Goal: Task Accomplishment & Management: Manage account settings

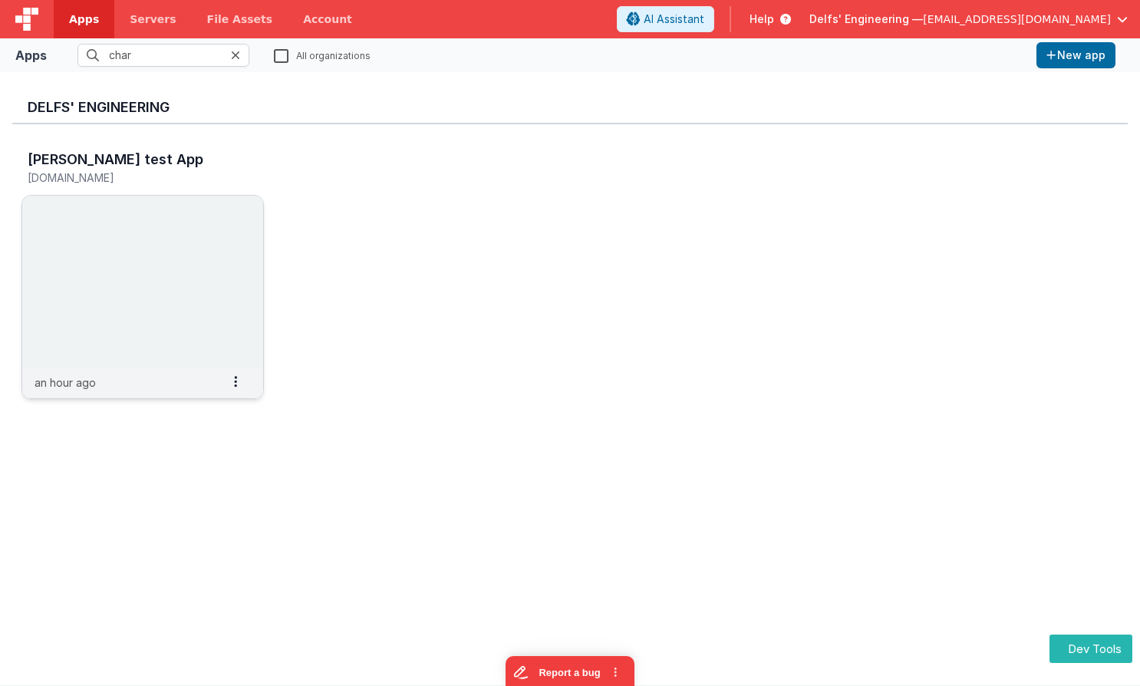
type input "char"
click at [156, 227] on img at bounding box center [142, 282] width 241 height 172
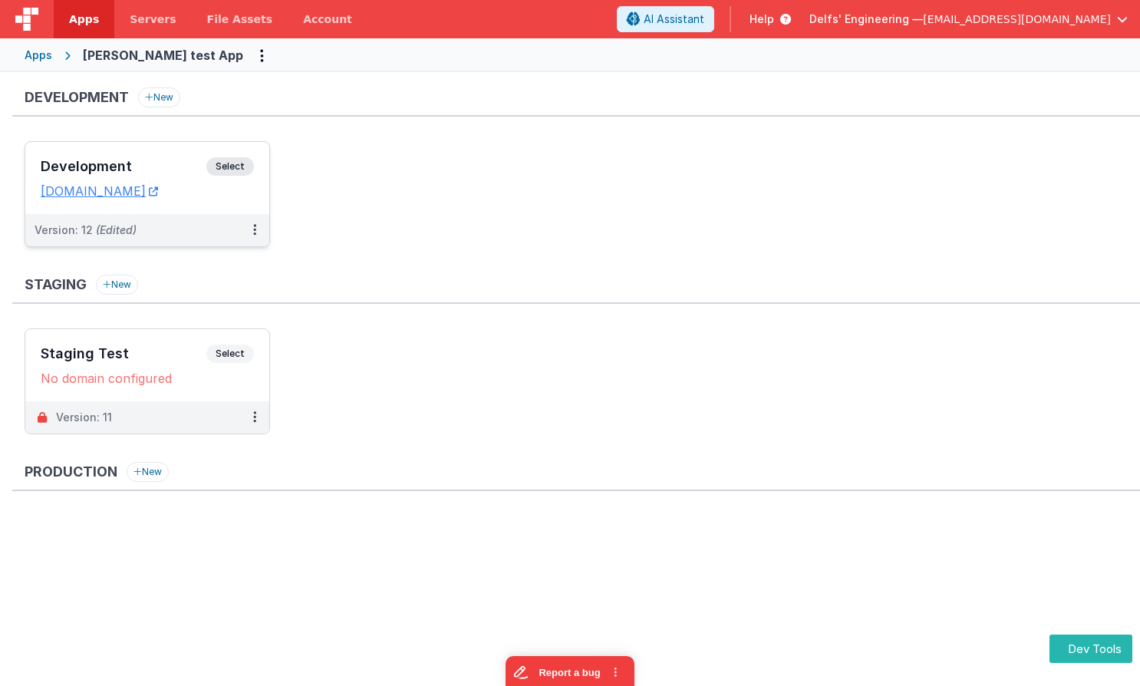
click at [251, 182] on div "Development Select" at bounding box center [147, 170] width 213 height 26
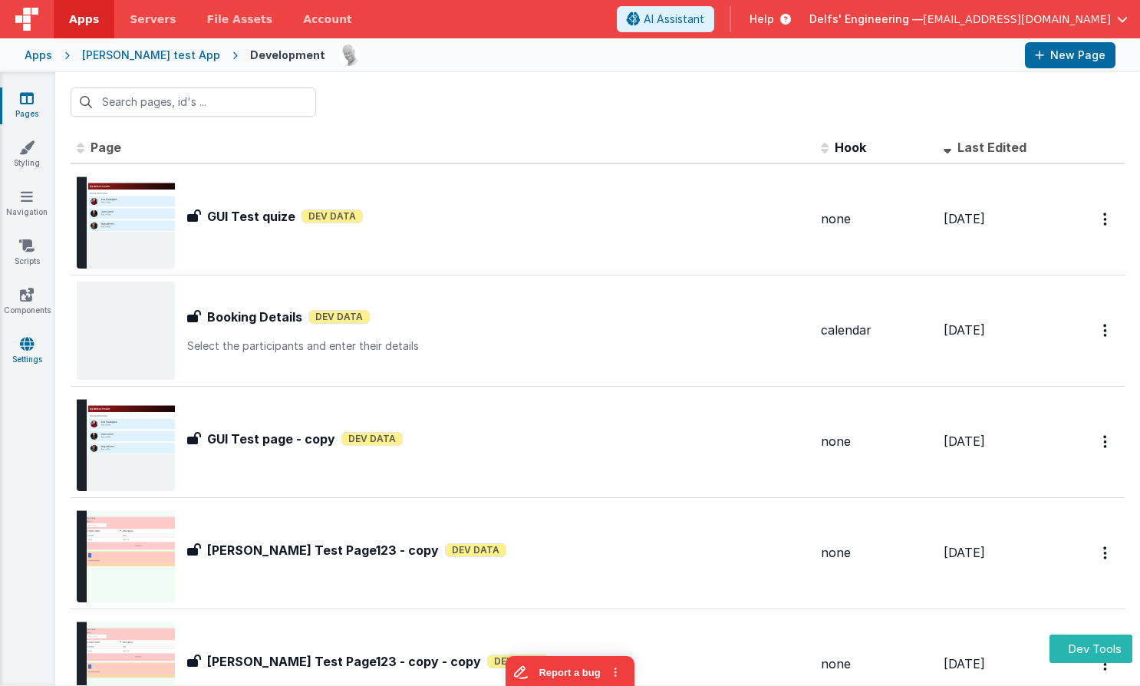
click at [29, 351] on icon at bounding box center [27, 343] width 14 height 15
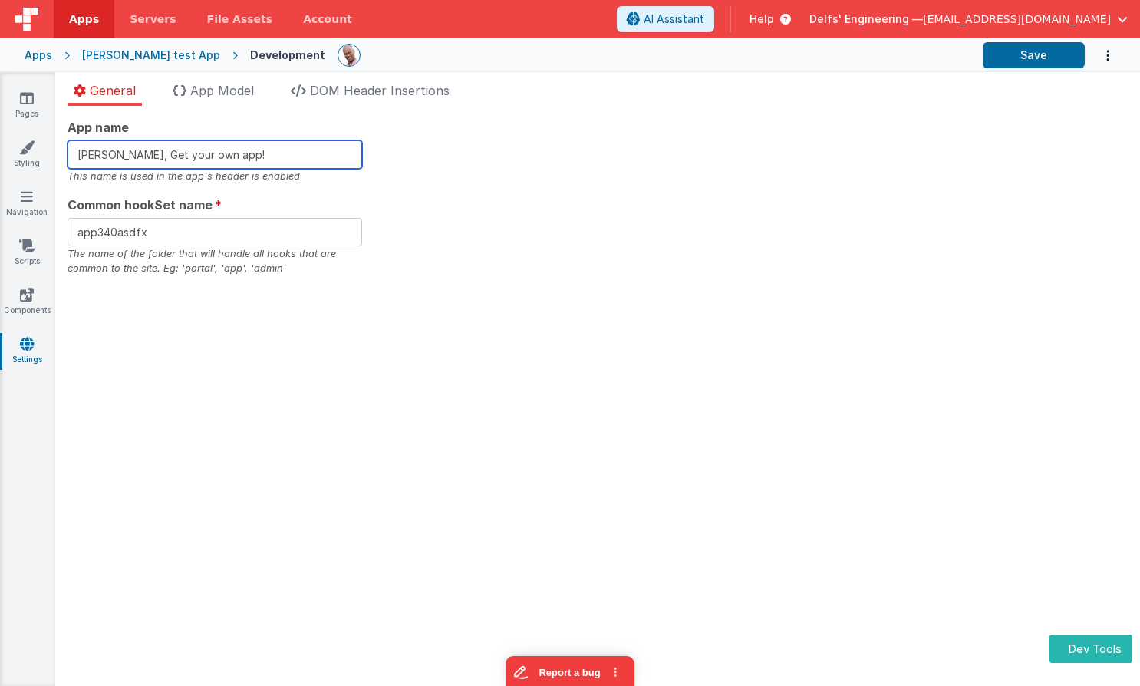
click at [298, 157] on input "Charles GUI, Get your own app!" at bounding box center [215, 154] width 295 height 28
type input "[PERSON_NAME], Get your own app!!"
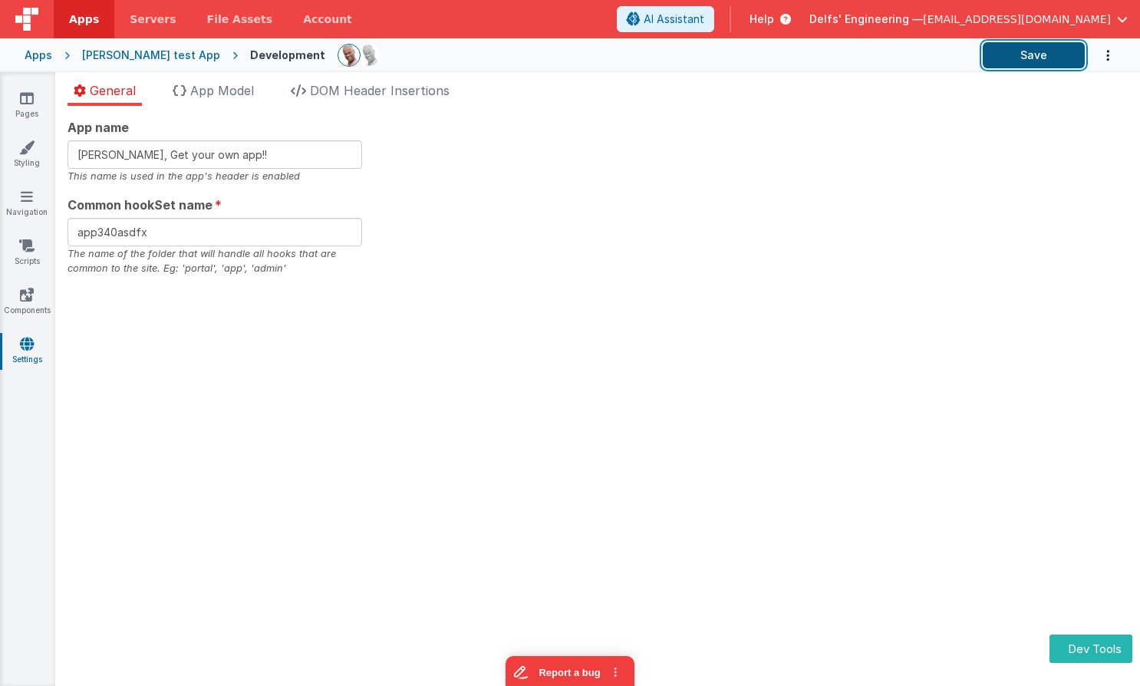
click at [1045, 58] on button "Save" at bounding box center [1034, 55] width 102 height 26
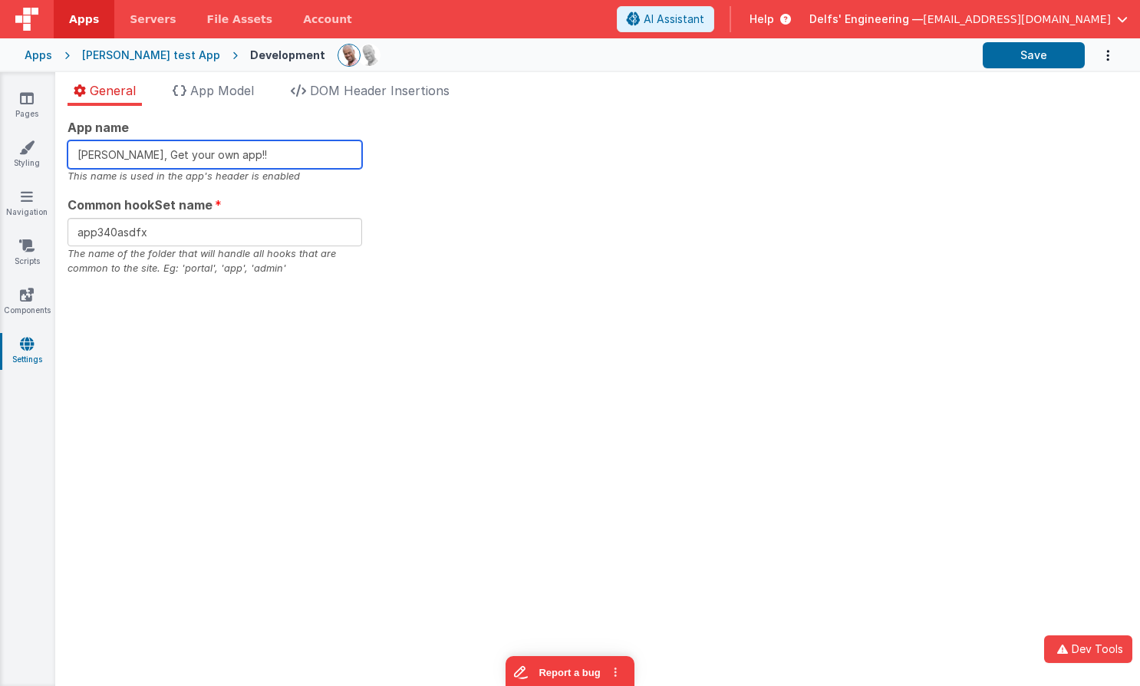
click at [271, 154] on input "[PERSON_NAME], Get your own app!!" at bounding box center [215, 154] width 295 height 28
type input "Charles GUI, Get your own app!!!"
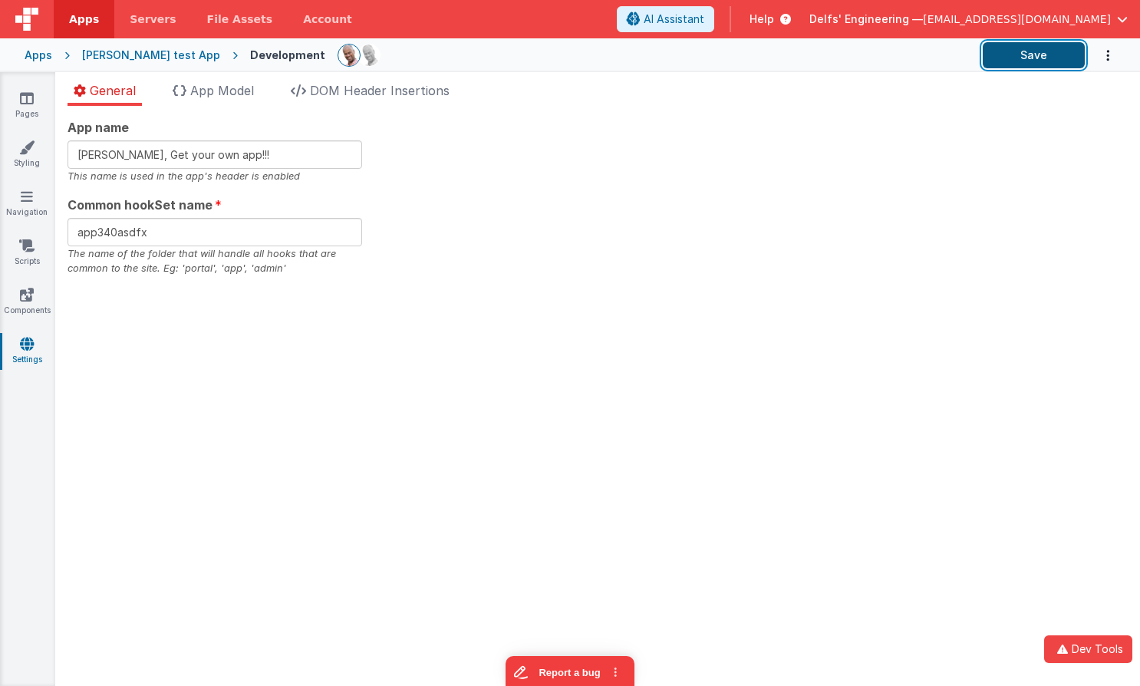
click at [1031, 59] on button "Save" at bounding box center [1034, 55] width 102 height 26
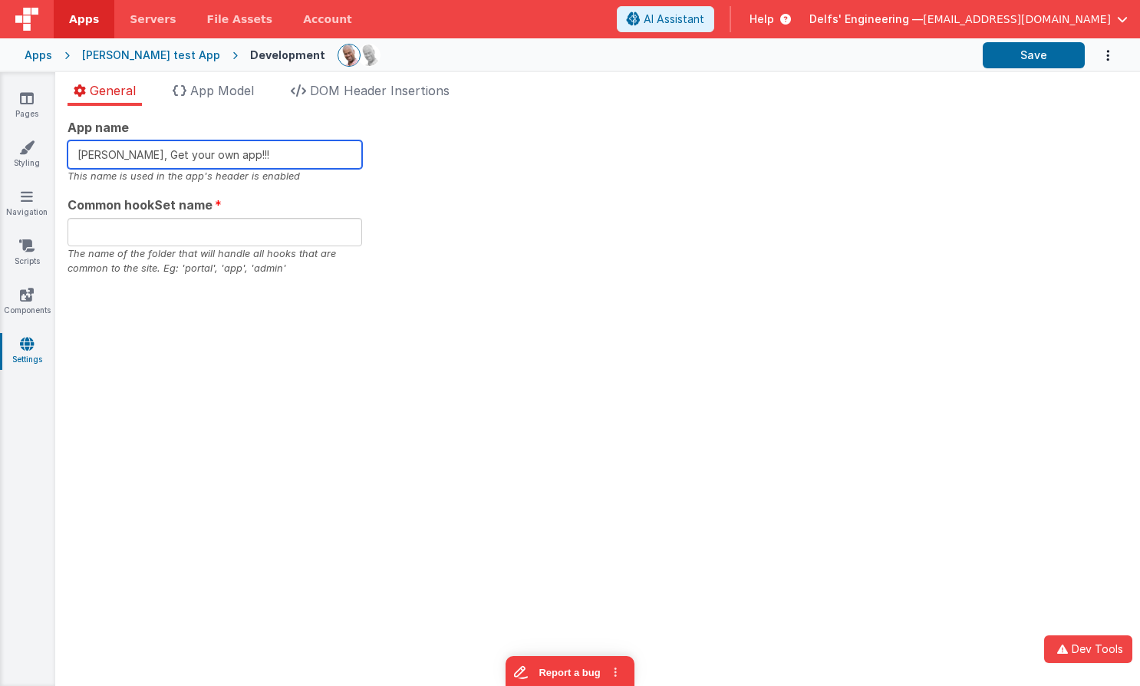
click at [321, 153] on input "Charles GUI, Get your own app!!!" at bounding box center [215, 154] width 295 height 28
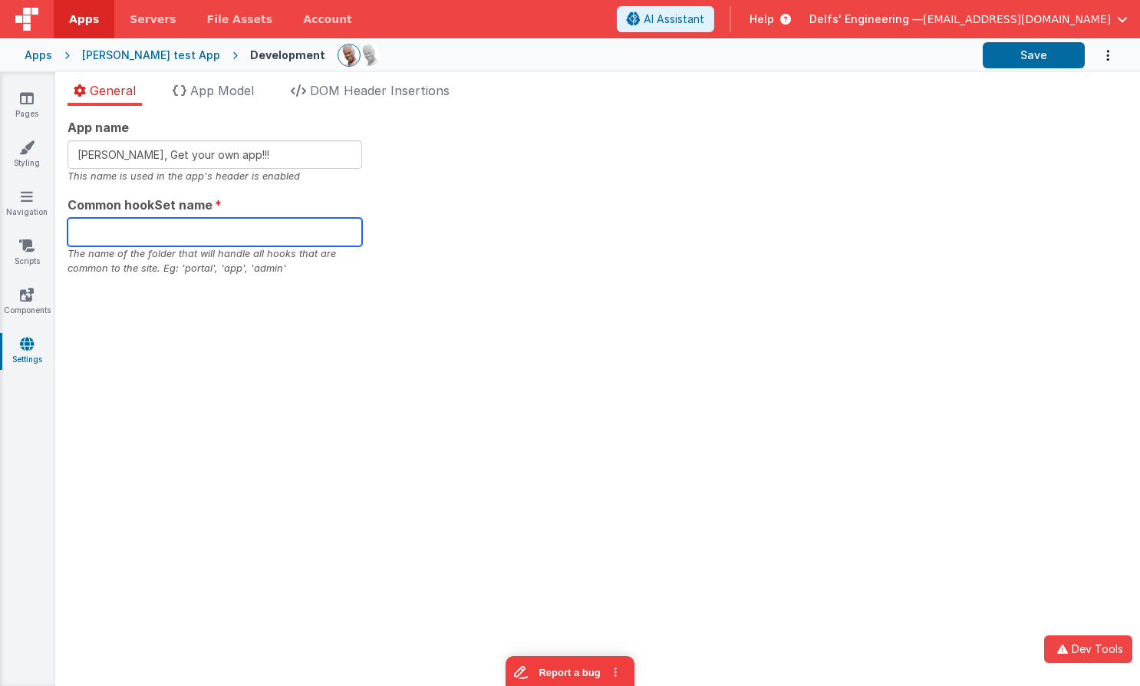
click at [259, 242] on input "text" at bounding box center [215, 232] width 295 height 28
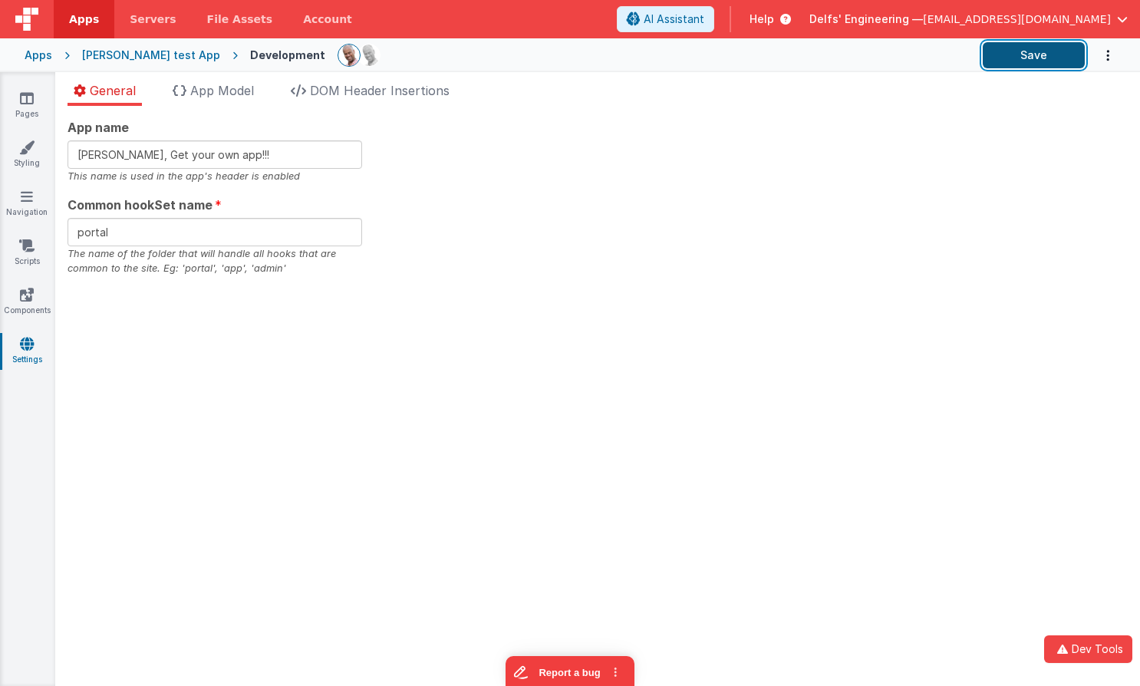
click at [1032, 54] on button "Save" at bounding box center [1034, 55] width 102 height 26
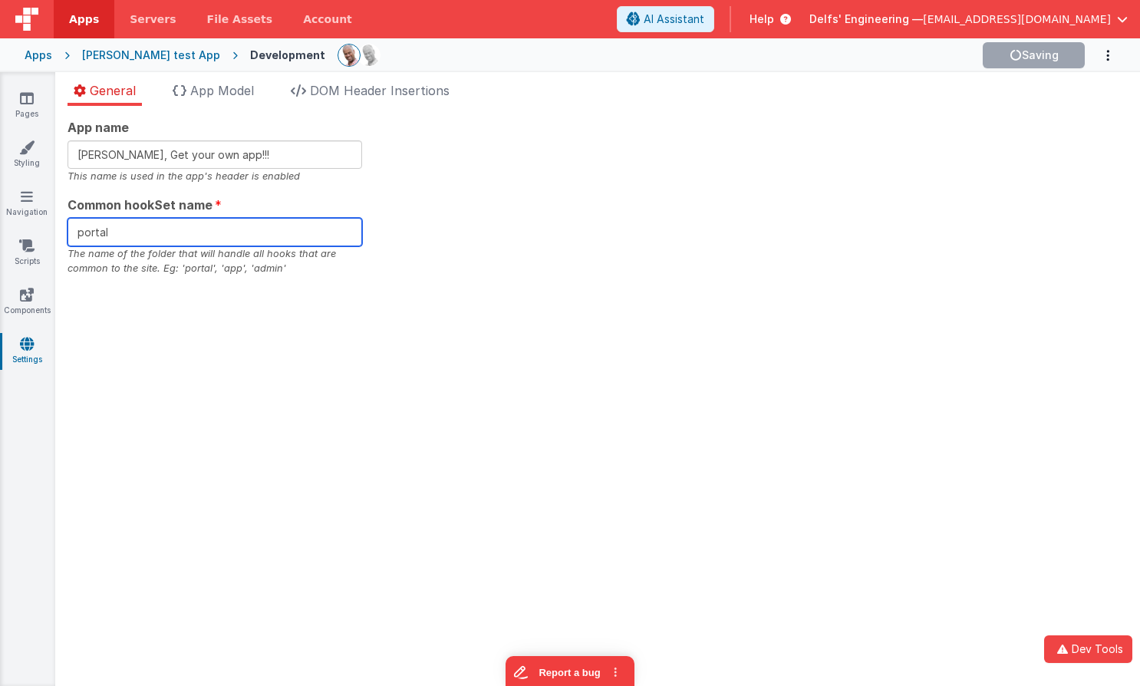
click at [173, 236] on input "portal" at bounding box center [215, 232] width 295 height 28
type input "portalapp"
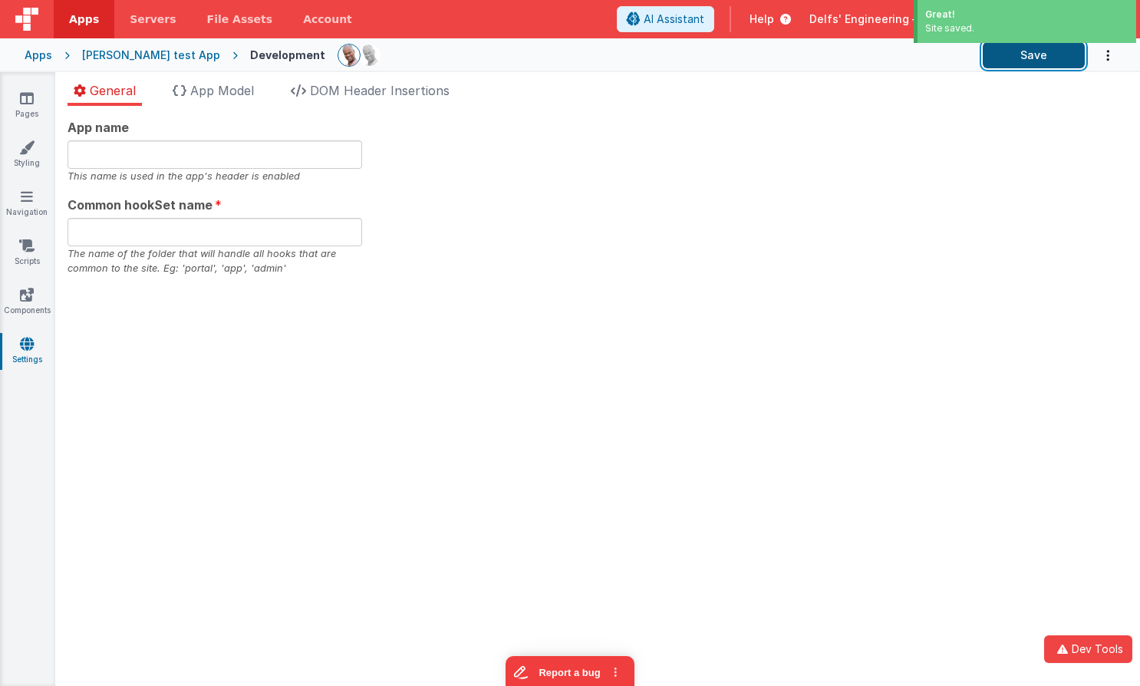
click at [1035, 63] on button "Save" at bounding box center [1034, 55] width 102 height 26
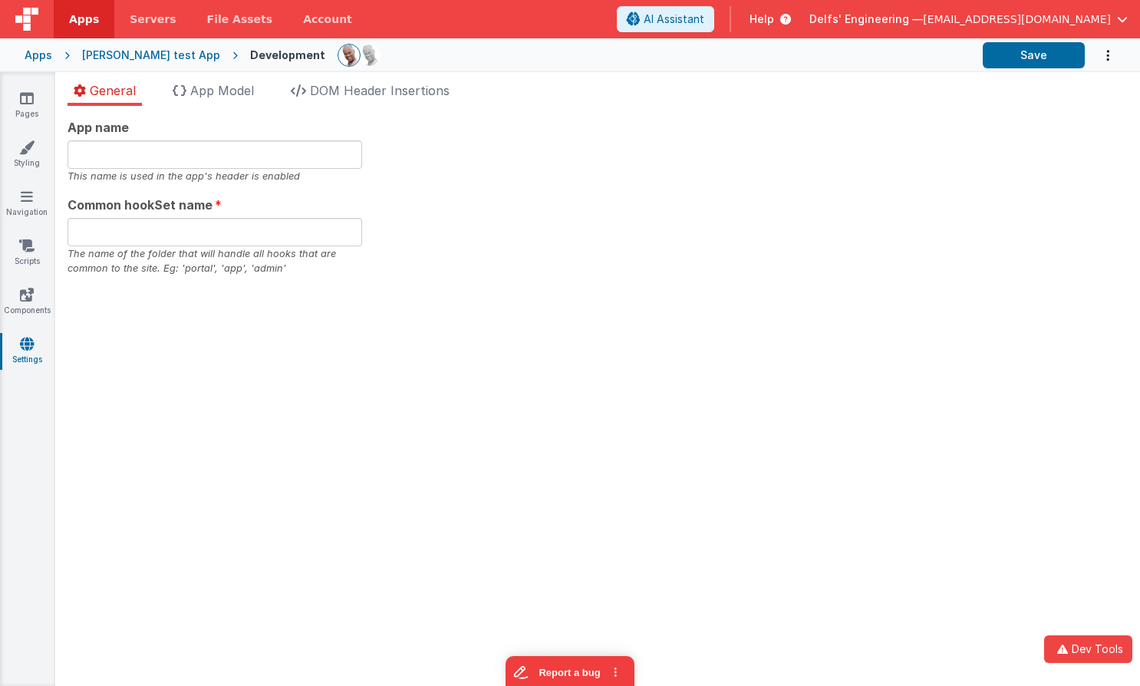
click at [714, 210] on div "App name This name is used in the app's header is enabled Common hookSet name T…" at bounding box center [598, 197] width 1060 height 158
drag, startPoint x: 664, startPoint y: 100, endPoint x: 480, endPoint y: 103, distance: 184.2
click at [664, 100] on ul "General App Model DOM Header Insertions" at bounding box center [597, 93] width 1085 height 25
type input "Charles GUI, Get your own app!!!"
type input "portal"
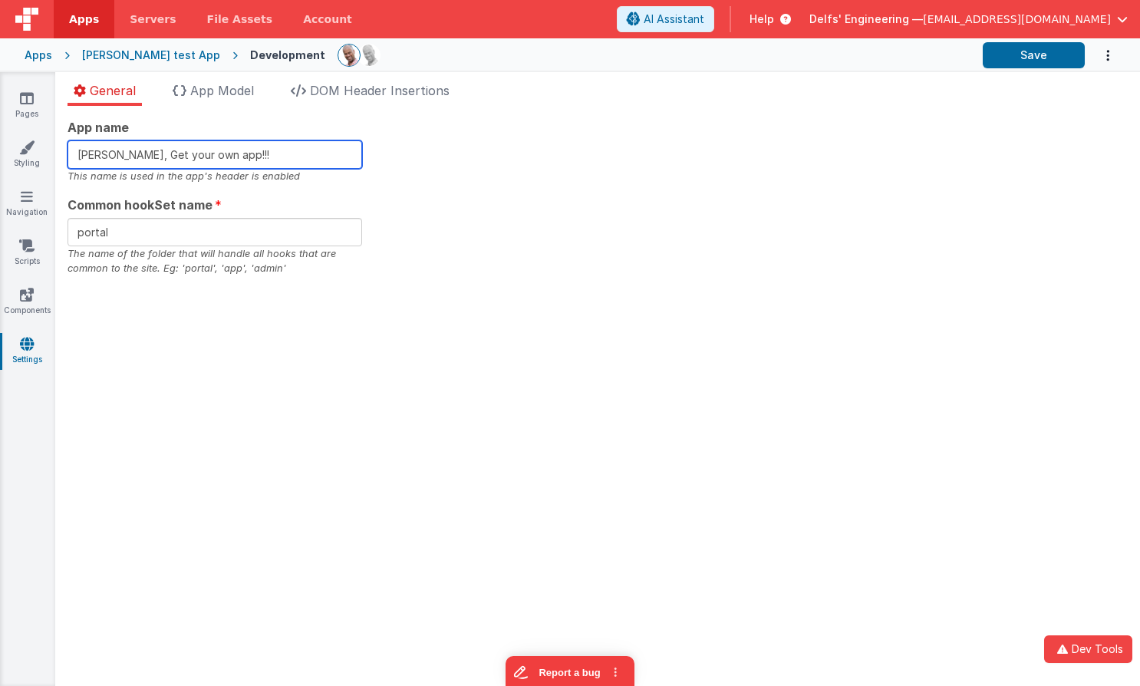
click at [239, 154] on input "Charles GUI, Get your own app!!!" at bounding box center [215, 154] width 295 height 28
click at [440, 178] on div "App name Charles GUI, Get your own app!!! This name is used in the app's header…" at bounding box center [598, 197] width 1060 height 158
click at [292, 155] on input "Charles GUI, Get your own app!!!" at bounding box center [215, 154] width 295 height 28
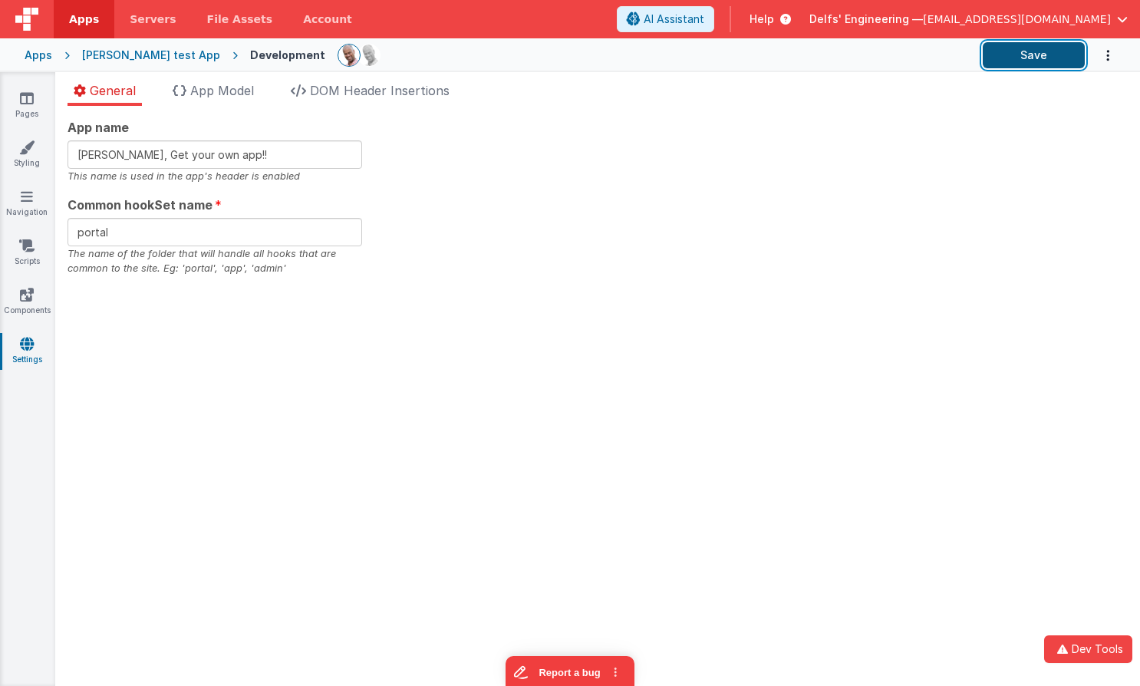
click at [1052, 61] on button "Save" at bounding box center [1034, 55] width 102 height 26
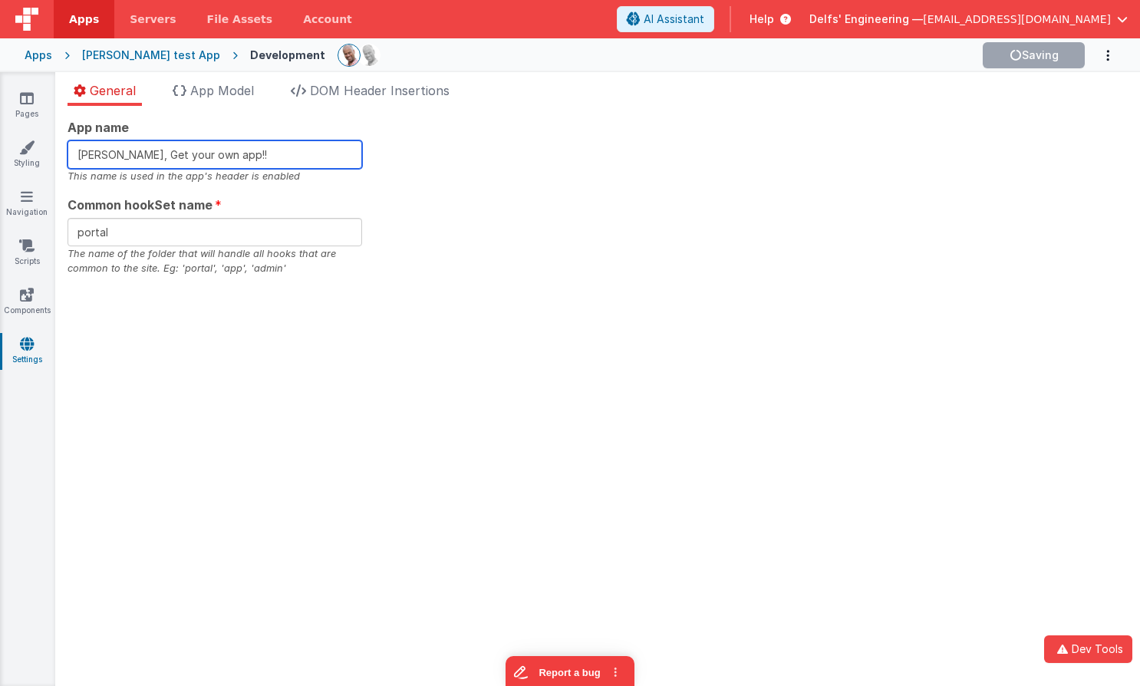
click at [256, 152] on input "[PERSON_NAME], Get your own app!!" at bounding box center [215, 154] width 295 height 28
click at [285, 151] on input "[PERSON_NAME], Get your own app!!" at bounding box center [215, 154] width 295 height 28
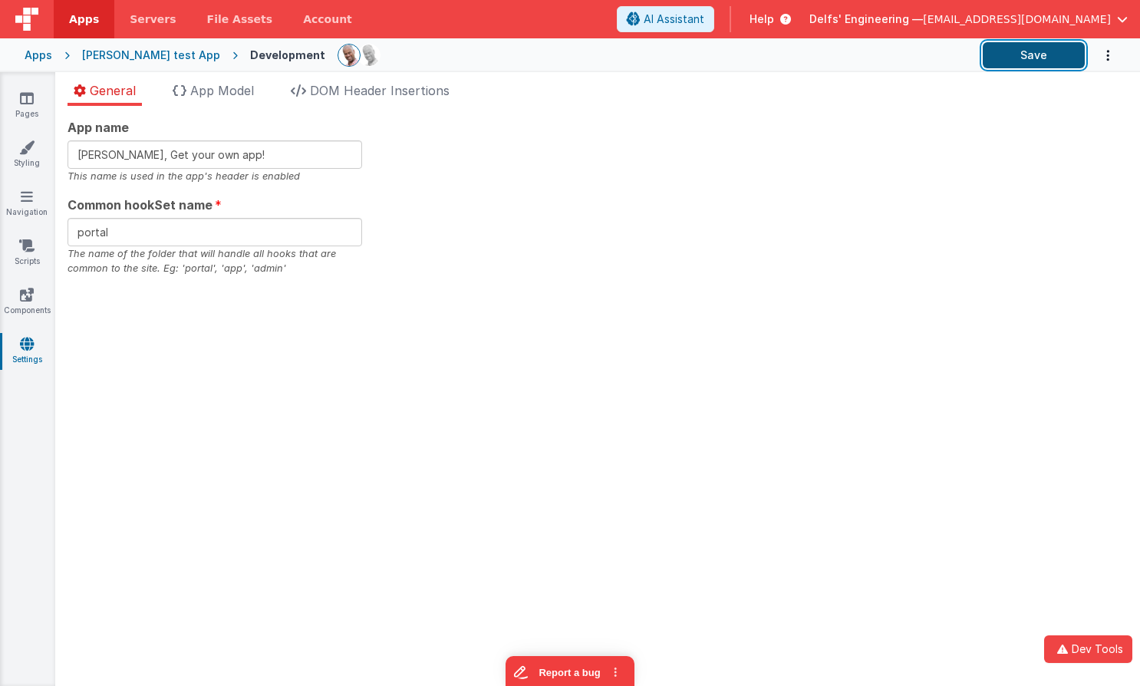
click at [1028, 50] on button "Save" at bounding box center [1034, 55] width 102 height 26
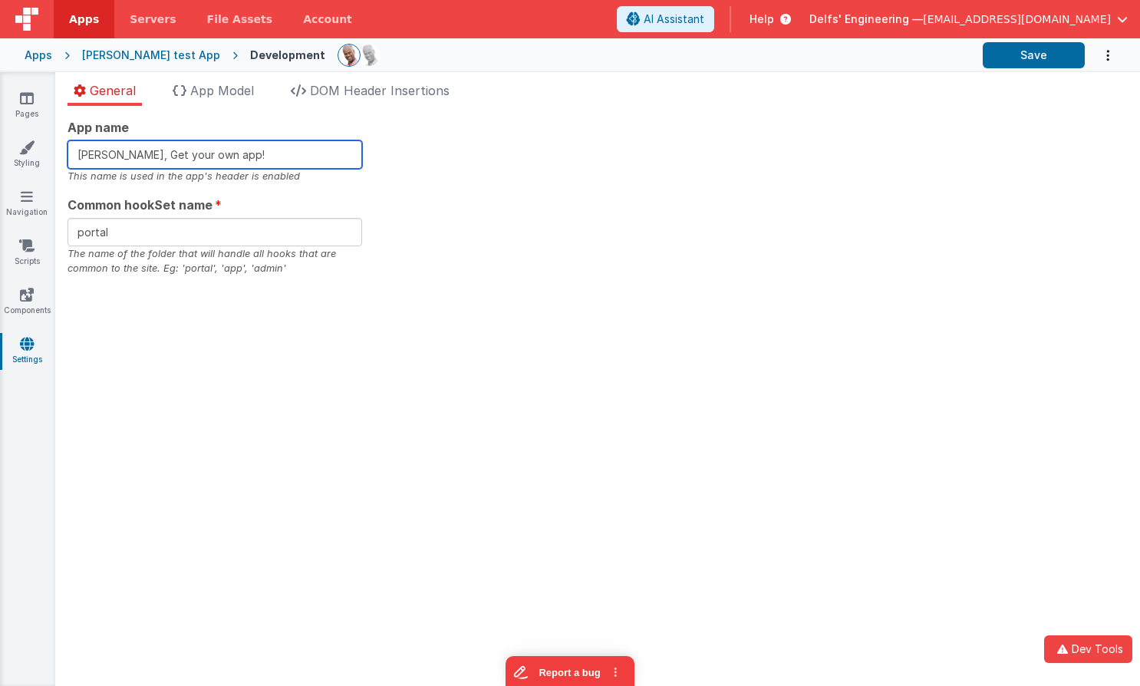
click at [285, 152] on input "Charles GUI, Get your own app!" at bounding box center [215, 154] width 295 height 28
type input "[PERSON_NAME], Get your own app!!"
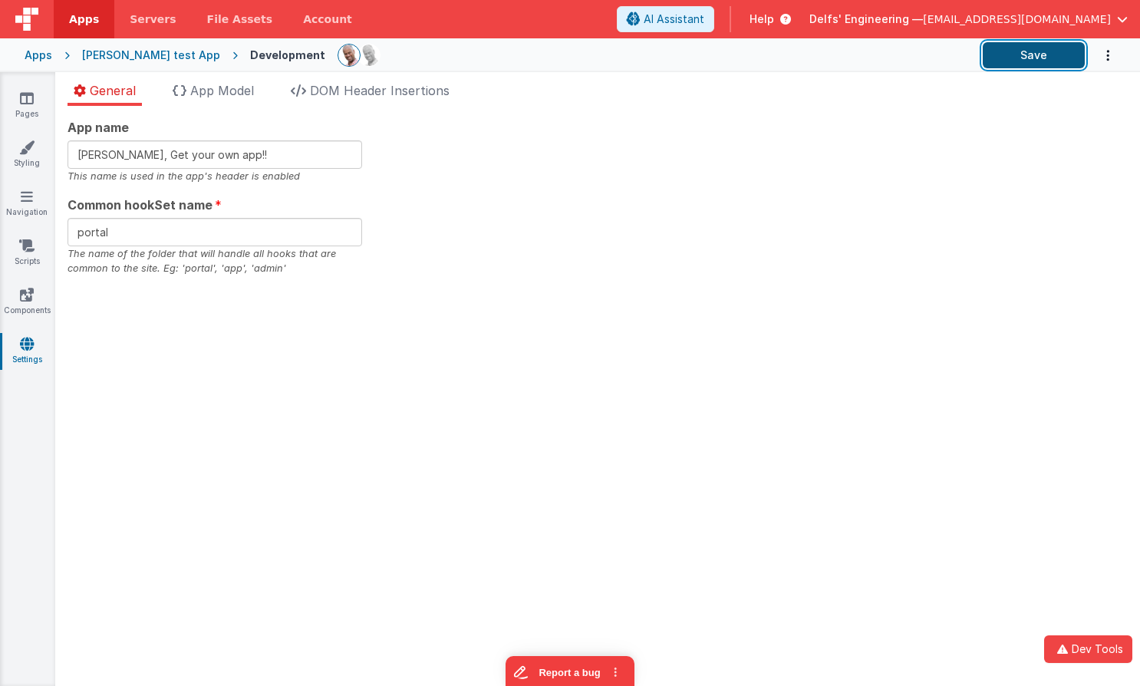
click at [1028, 58] on button "Save" at bounding box center [1034, 55] width 102 height 26
click at [441, 228] on div "App name Charles GUI, Get your own app!! This name is used in the app's header …" at bounding box center [598, 197] width 1060 height 158
click at [374, 173] on div "App name Charles GUI, Get your own app!! This name is used in the app's header …" at bounding box center [598, 197] width 1060 height 158
click at [209, 89] on span "App Model" at bounding box center [222, 90] width 64 height 15
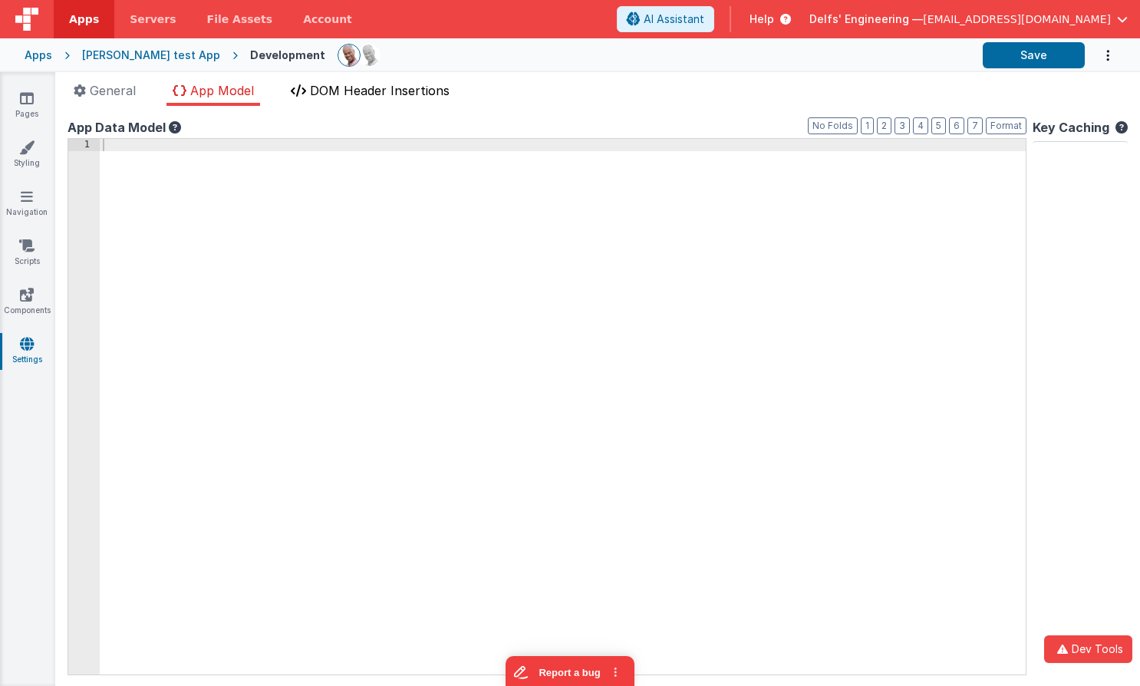
click at [383, 85] on span "DOM Header Insertions" at bounding box center [380, 90] width 140 height 15
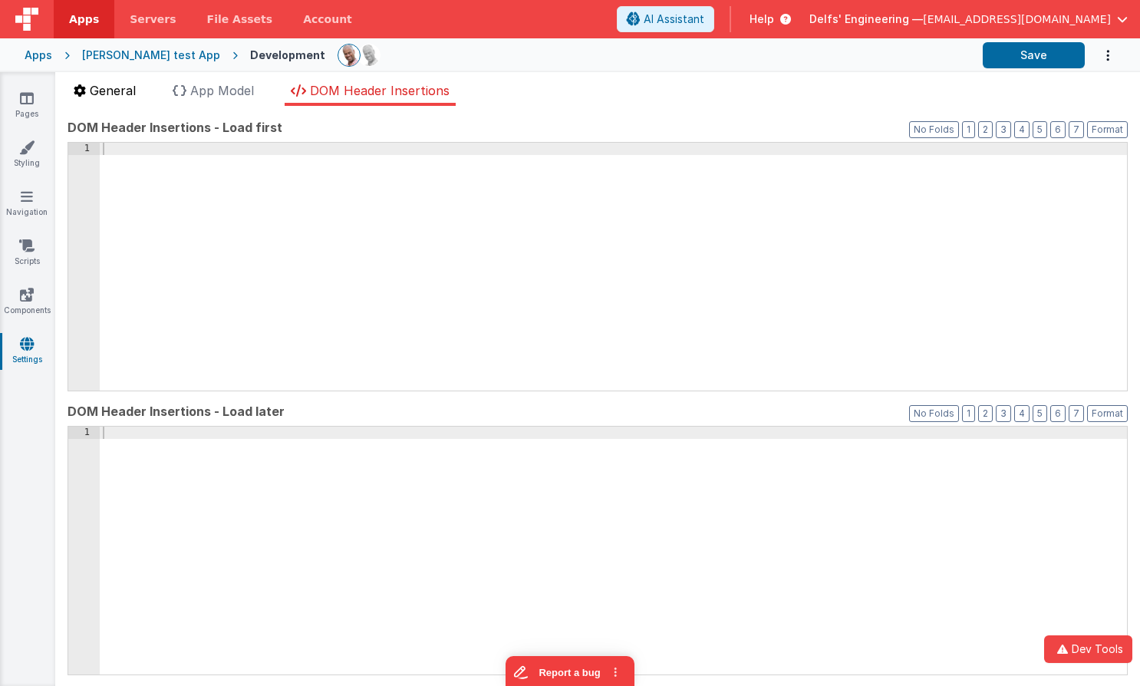
click at [112, 84] on span "General" at bounding box center [113, 90] width 46 height 15
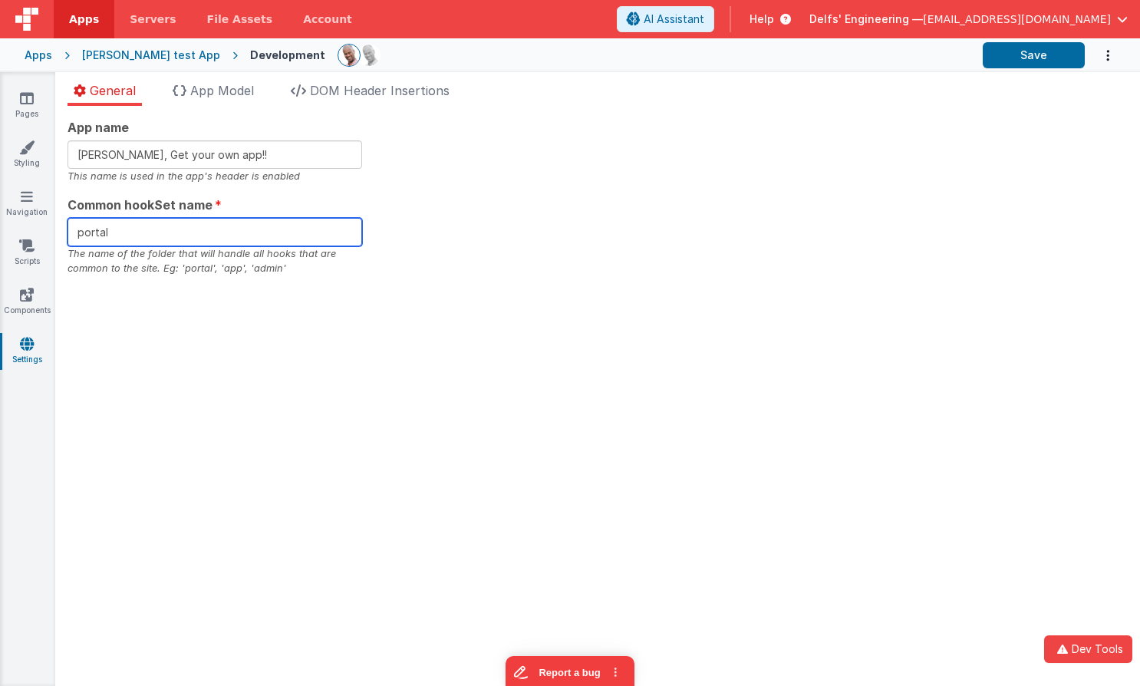
click at [245, 237] on input "portal" at bounding box center [215, 232] width 295 height 28
type input "portalx"
click at [802, 225] on div "App name Charles GUI, Get your own app!! This name is used in the app's header …" at bounding box center [598, 197] width 1060 height 158
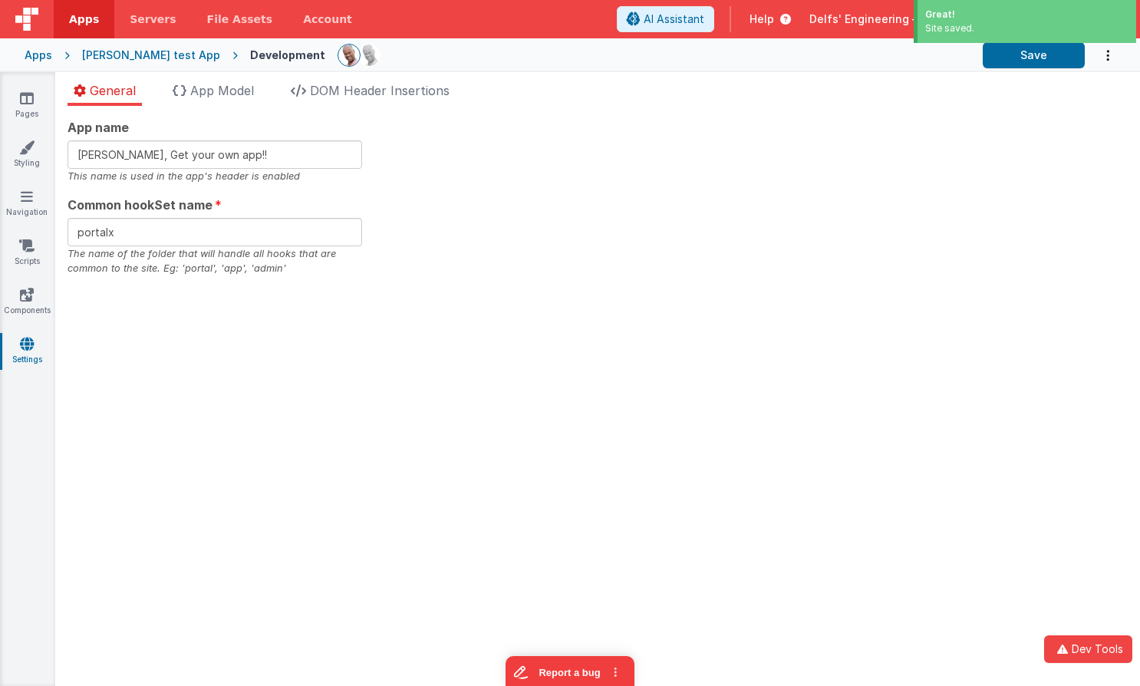
click at [801, 225] on div "App name Charles GUI, Get your own app!! This name is used in the app's header …" at bounding box center [598, 197] width 1060 height 158
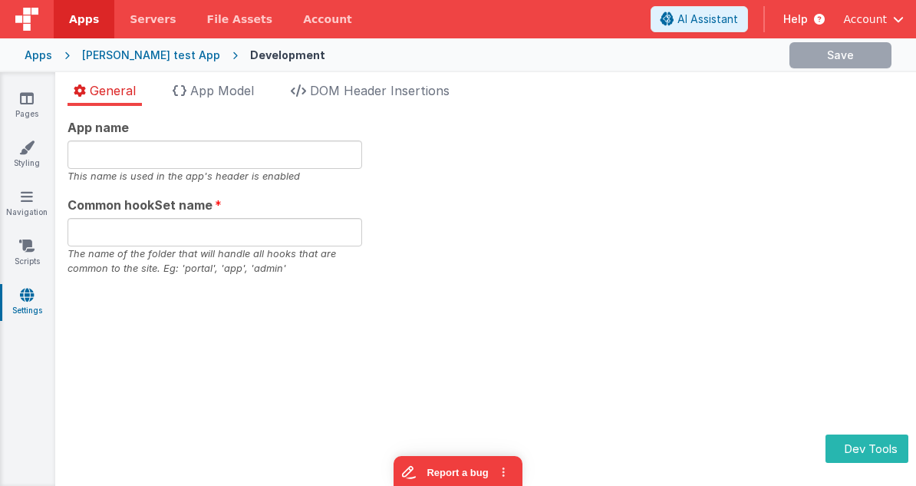
type input "[PERSON_NAME], Get your own app!"
type input "app340asdfx"
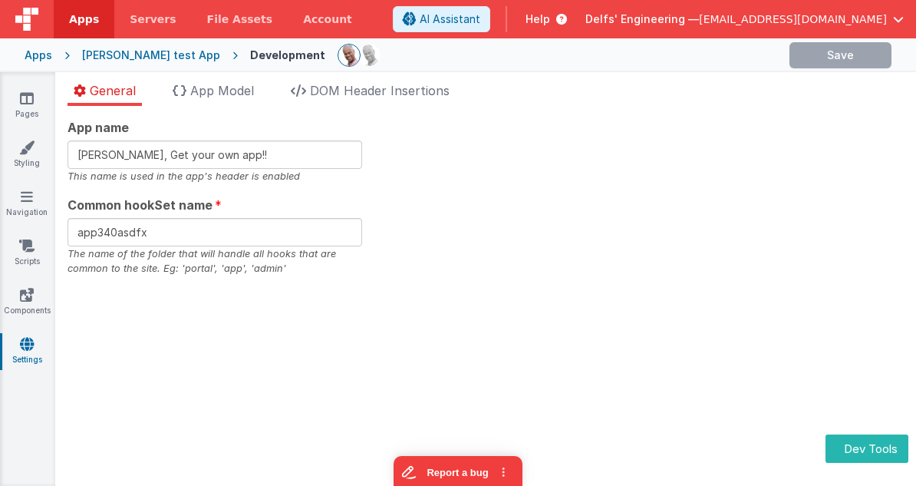
type input "Charles GUI, Get your own app!!!"
drag, startPoint x: 656, startPoint y: 153, endPoint x: 463, endPoint y: 146, distance: 192.7
click at [656, 153] on div "App name This name is used in the app's header is enabled Common hookSet name T…" at bounding box center [486, 197] width 836 height 158
type input "[PERSON_NAME], Get your own app!!"
type input "portal"
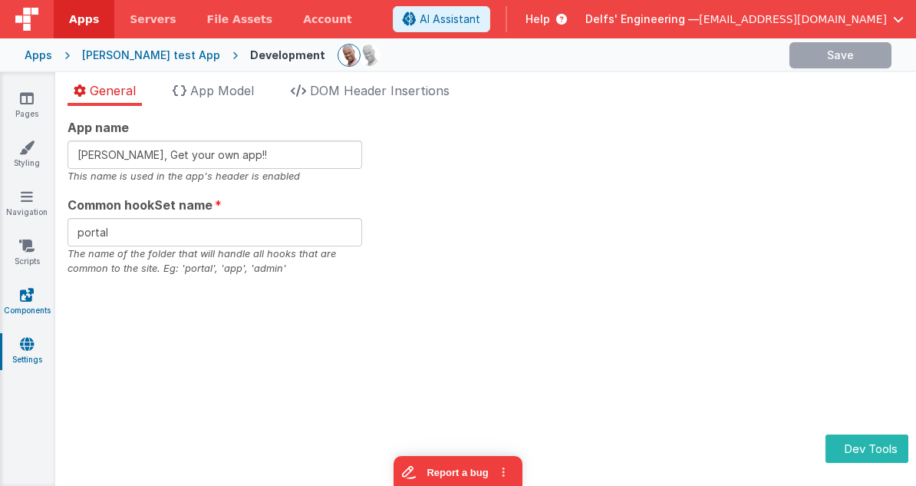
click at [28, 301] on icon at bounding box center [27, 294] width 14 height 15
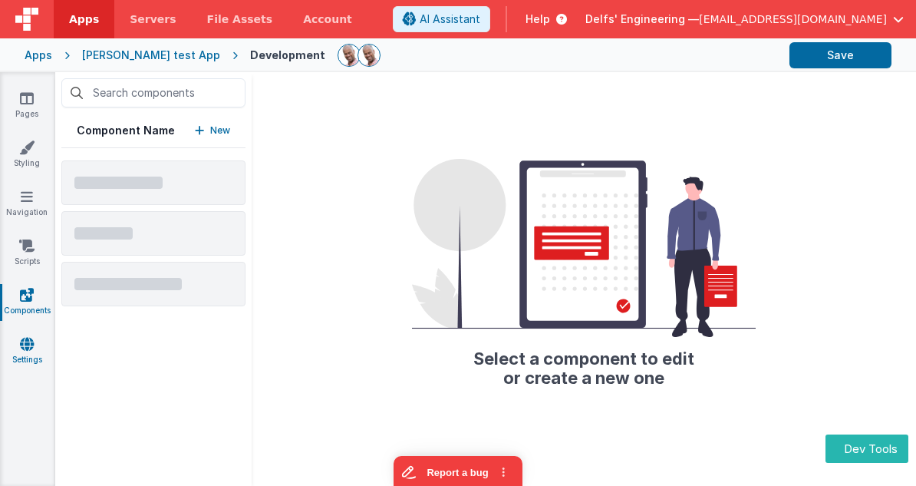
click at [26, 348] on icon at bounding box center [27, 343] width 14 height 15
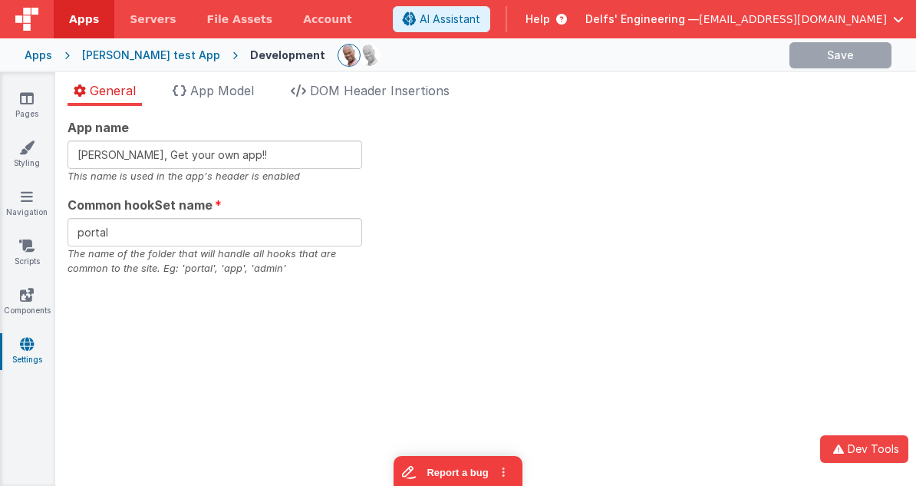
type input "Charles GUI, Get your own app!"
click at [28, 161] on link "Styling" at bounding box center [26, 155] width 55 height 31
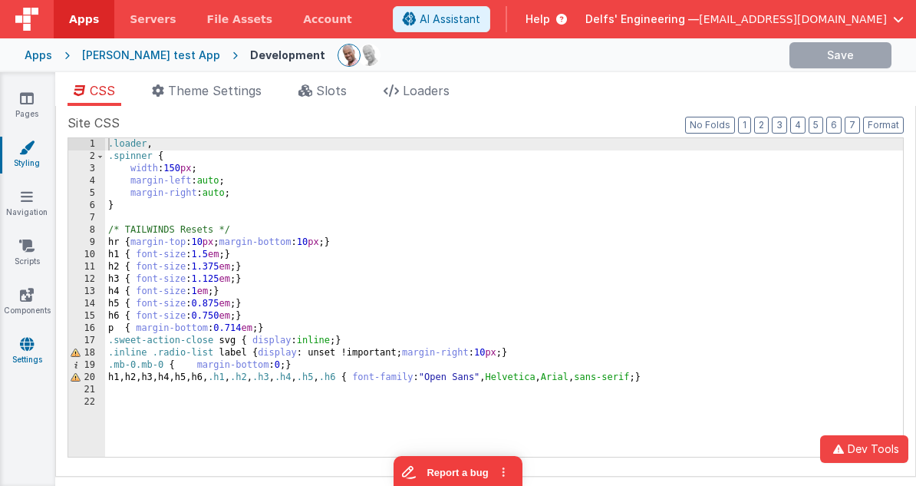
click at [35, 350] on link "Settings" at bounding box center [26, 351] width 55 height 31
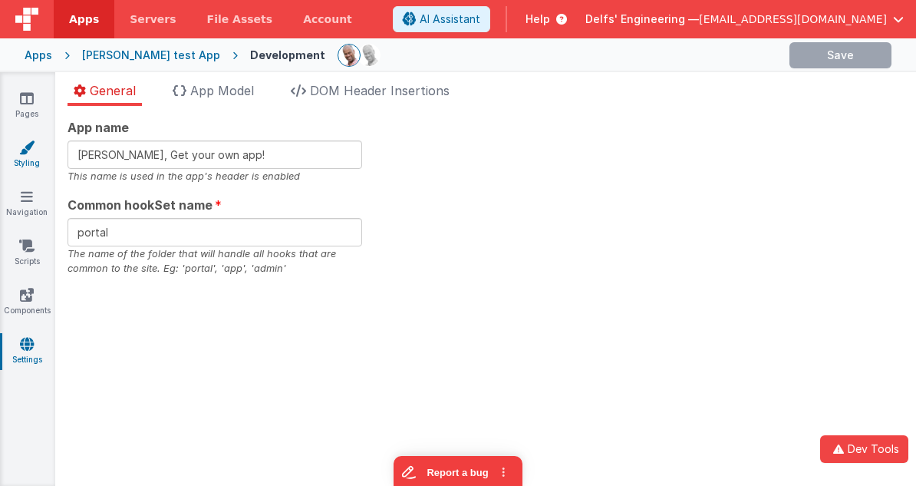
click at [25, 148] on icon at bounding box center [26, 147] width 15 height 15
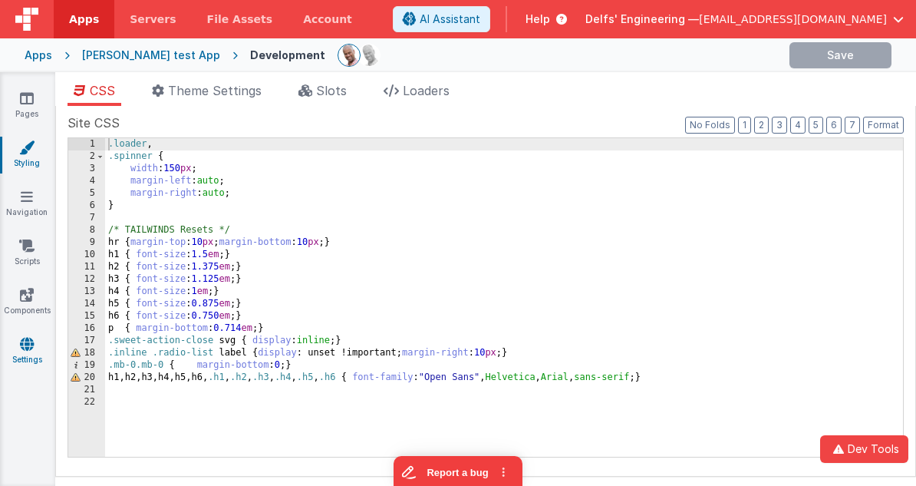
click at [27, 341] on icon at bounding box center [27, 343] width 14 height 15
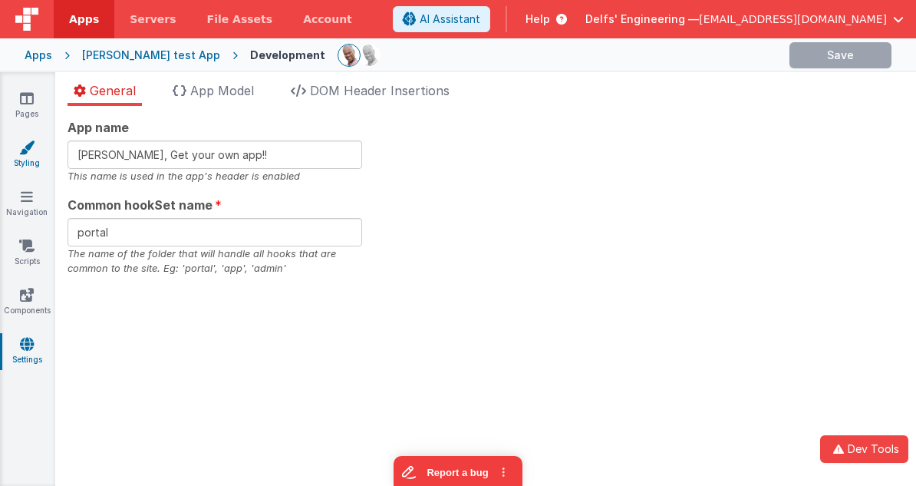
click at [28, 157] on link "Styling" at bounding box center [26, 155] width 55 height 31
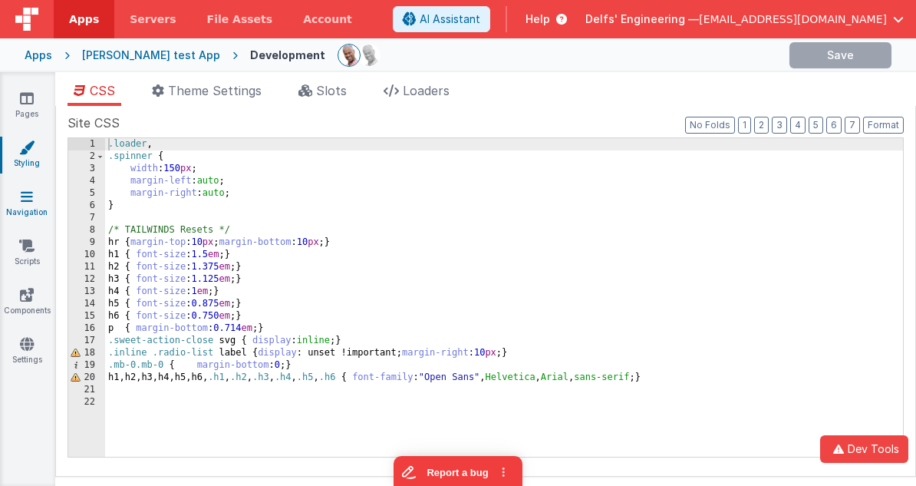
click at [25, 200] on icon at bounding box center [27, 196] width 12 height 15
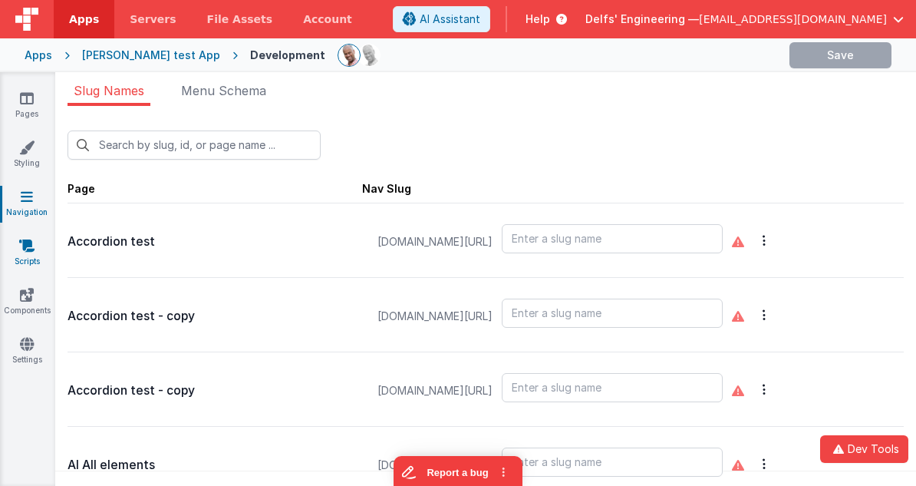
click at [25, 249] on icon at bounding box center [26, 245] width 15 height 15
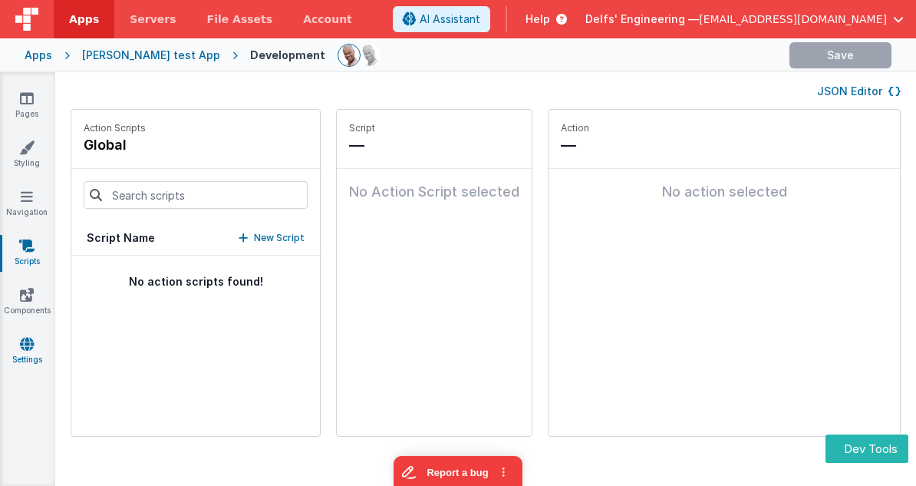
click at [23, 356] on link "Settings" at bounding box center [26, 351] width 55 height 31
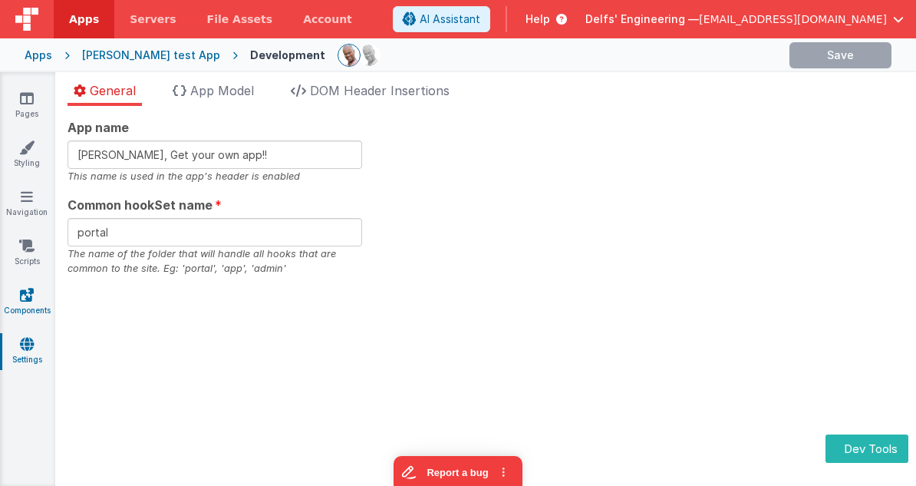
click at [31, 287] on icon at bounding box center [27, 294] width 14 height 15
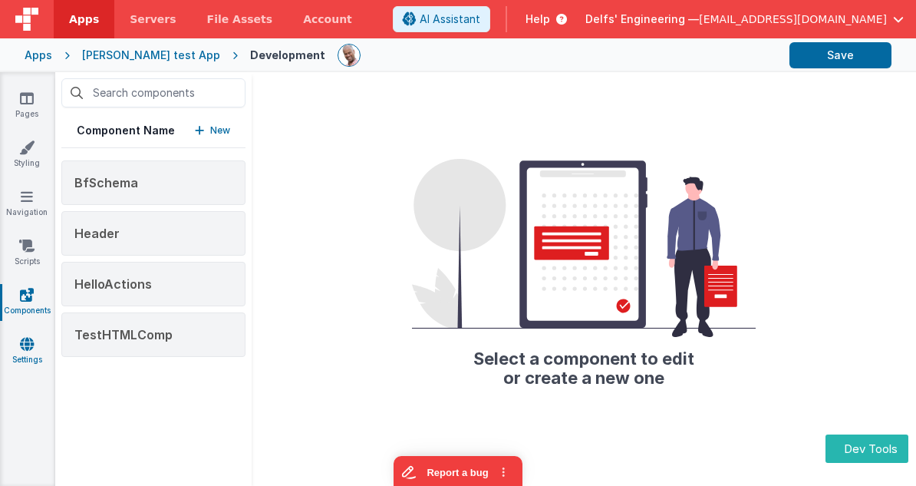
click at [25, 338] on icon at bounding box center [27, 343] width 14 height 15
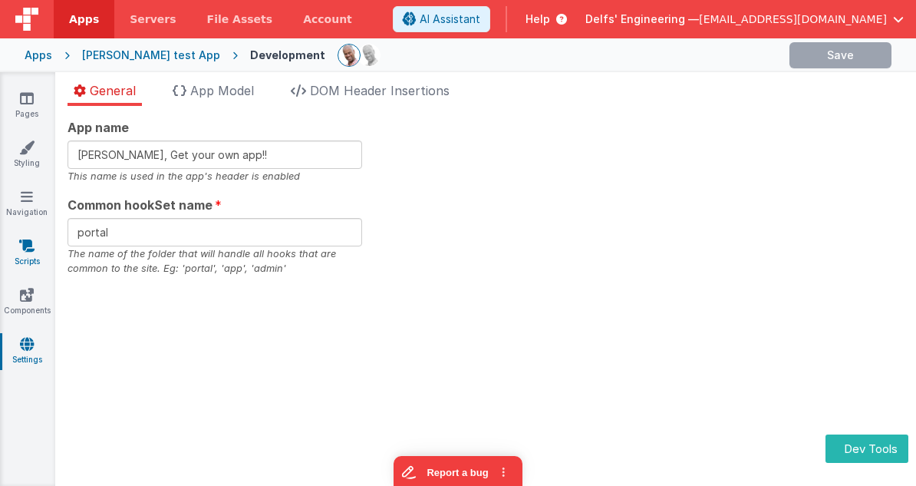
type input "portalx"
type input "portaly"
type input "[PERSON_NAME], Get your own app!!"
type input "portal"
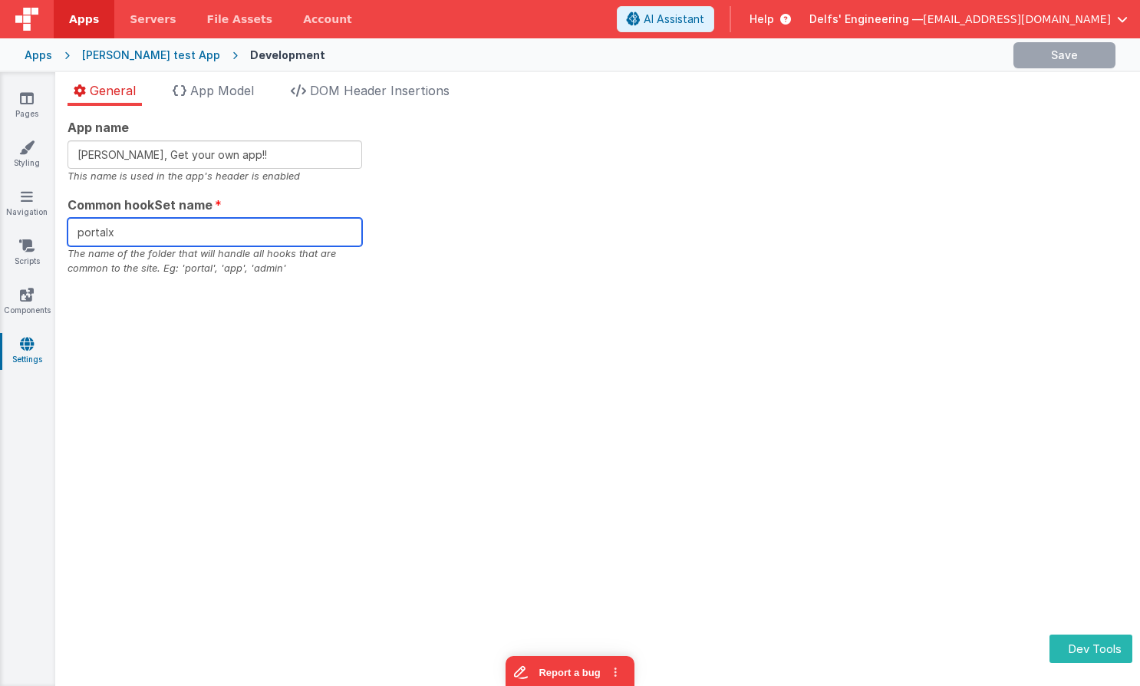
click at [153, 228] on input "portalx" at bounding box center [215, 232] width 295 height 28
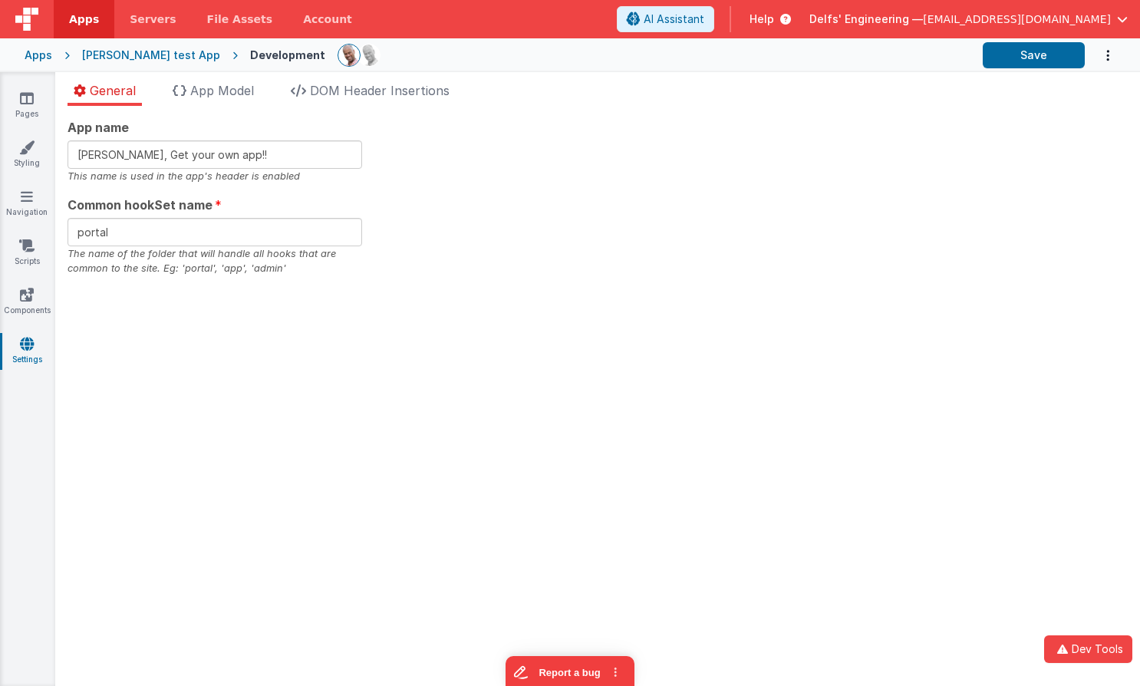
click at [505, 193] on div "App name Charles GUI, Get your own app!! This name is used in the app's header …" at bounding box center [598, 197] width 1060 height 158
click at [229, 220] on input "portal" at bounding box center [215, 232] width 295 height 28
click at [215, 230] on input "portal" at bounding box center [215, 232] width 295 height 28
type input "portalx"
drag, startPoint x: 604, startPoint y: 193, endPoint x: 948, endPoint y: 76, distance: 363.3
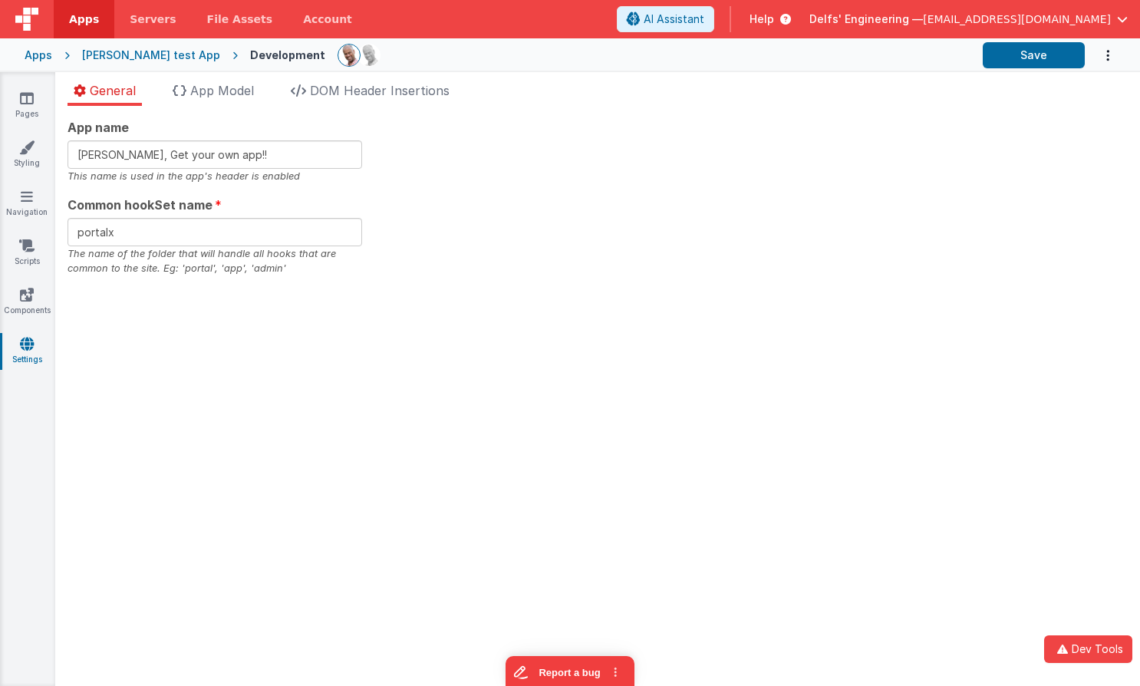
click at [605, 193] on div "App name Charles GUI, Get your own app!! This name is used in the app's header …" at bounding box center [598, 197] width 1060 height 158
click at [1049, 56] on button "Save" at bounding box center [1034, 55] width 102 height 26
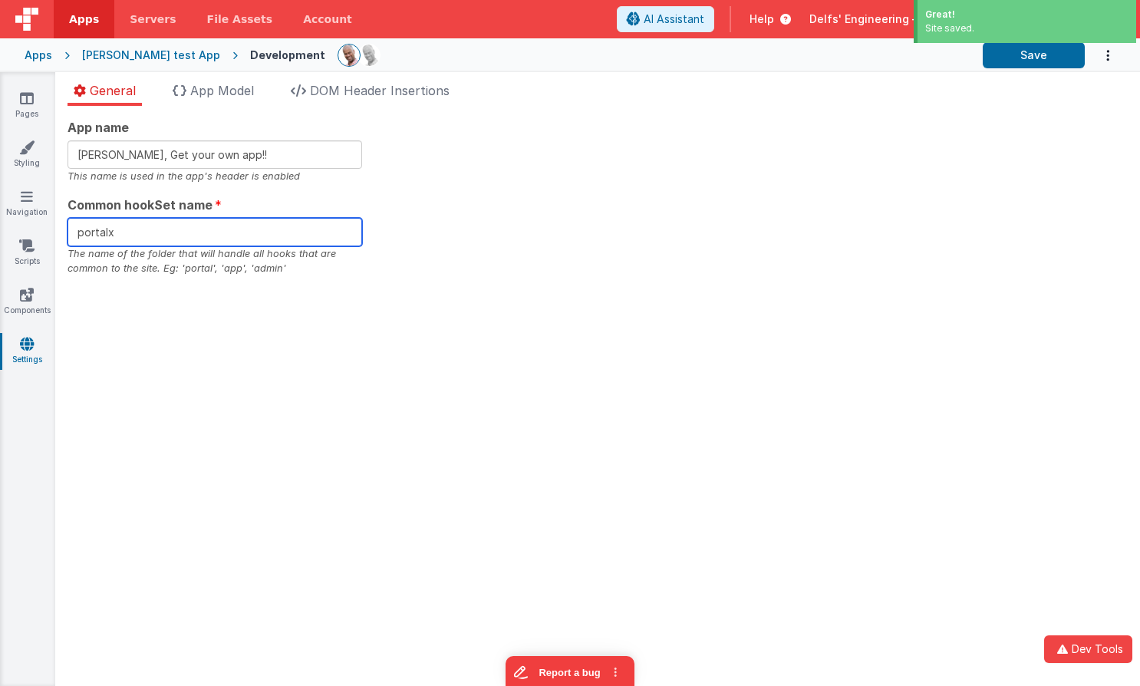
click at [327, 236] on input "portalx" at bounding box center [215, 232] width 295 height 28
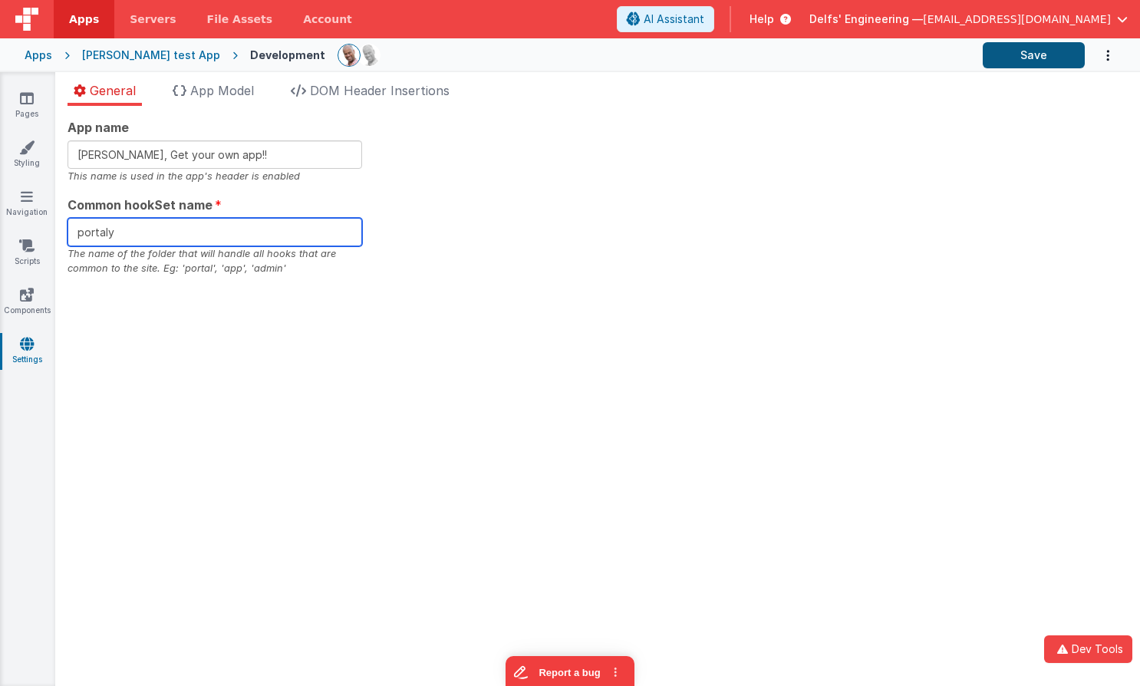
type input "portaly"
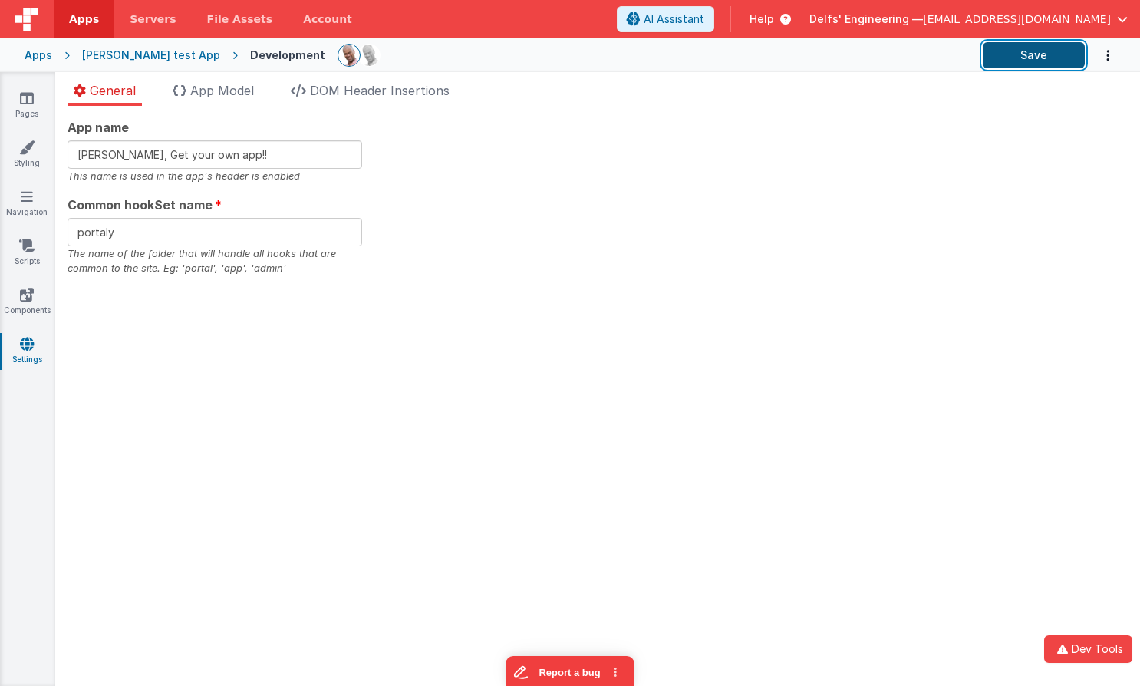
click at [994, 54] on button "Save" at bounding box center [1034, 55] width 102 height 26
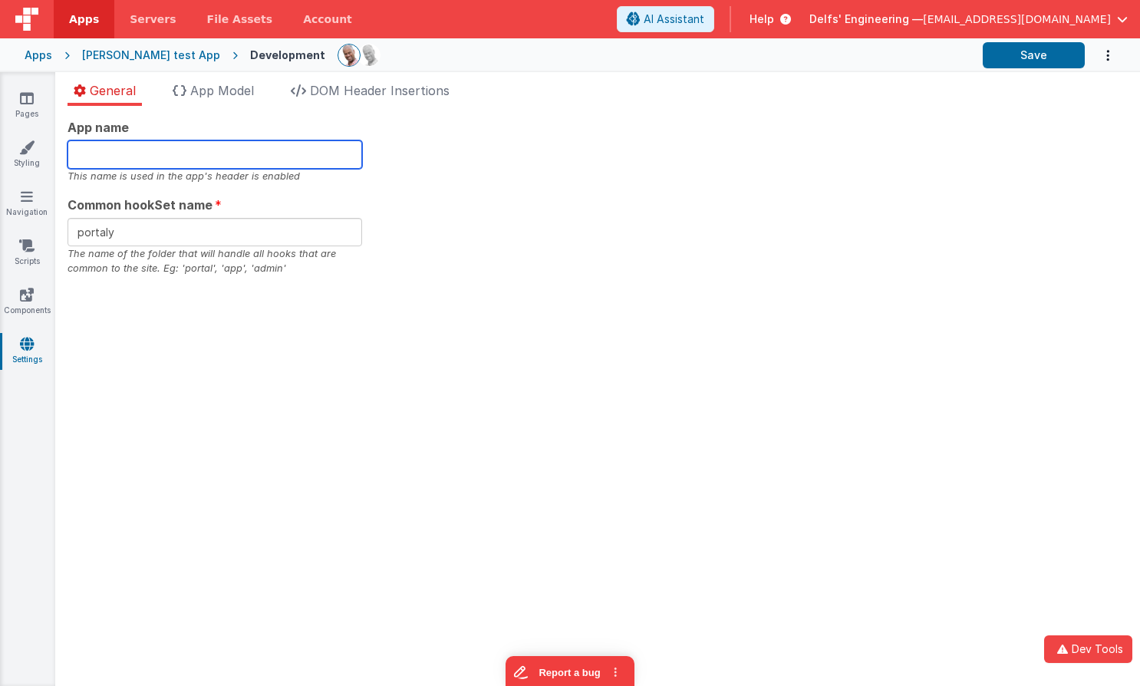
click at [235, 162] on input "text" at bounding box center [215, 154] width 295 height 28
click at [333, 192] on div "App name This name is used in the app's header is enabled Common hookSet name p…" at bounding box center [598, 197] width 1060 height 158
click at [288, 159] on input "text" at bounding box center [215, 154] width 295 height 28
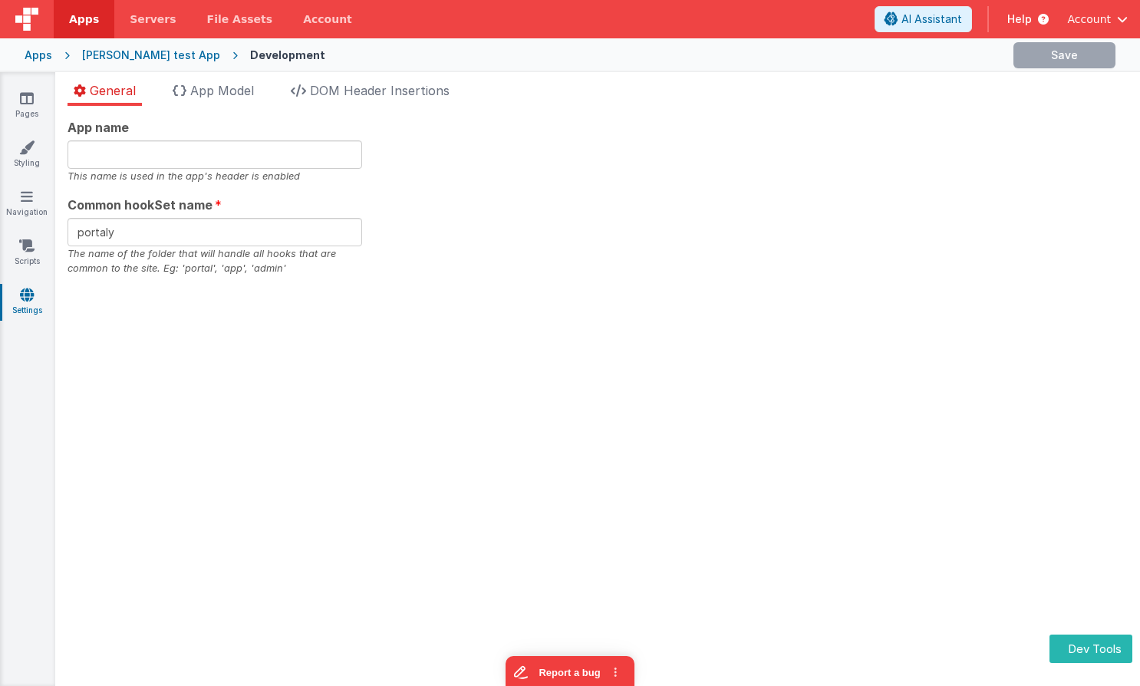
type input "Charles GUI, Get your own app!!"
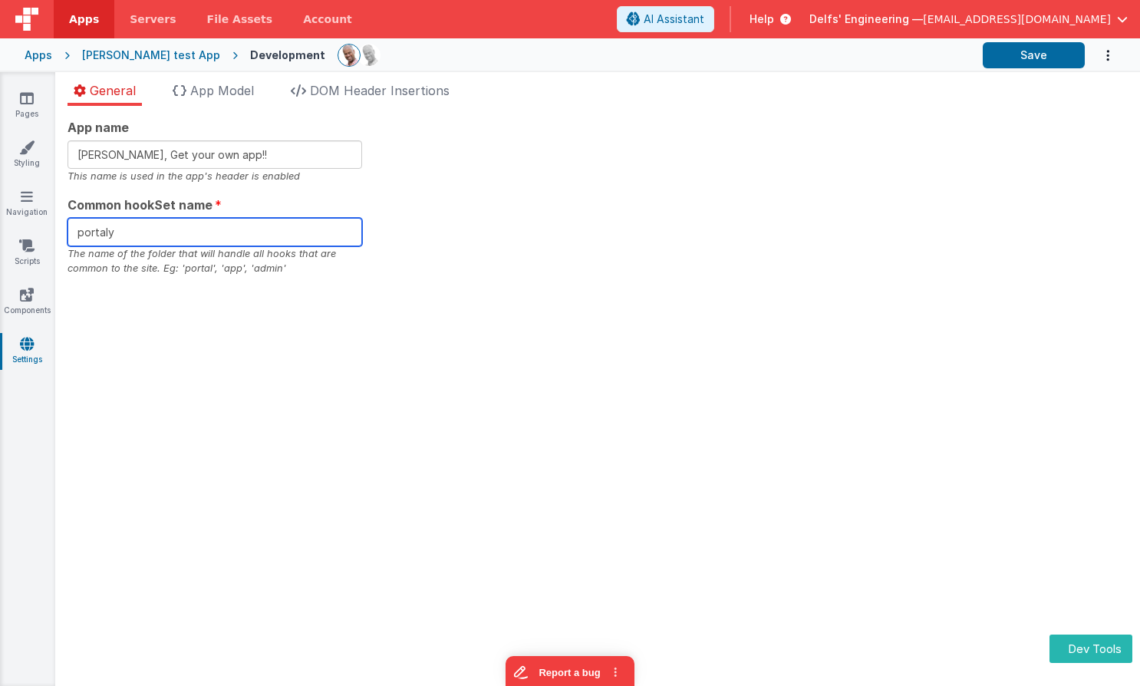
click at [285, 233] on input "portaly" at bounding box center [215, 232] width 295 height 28
type input "portal"
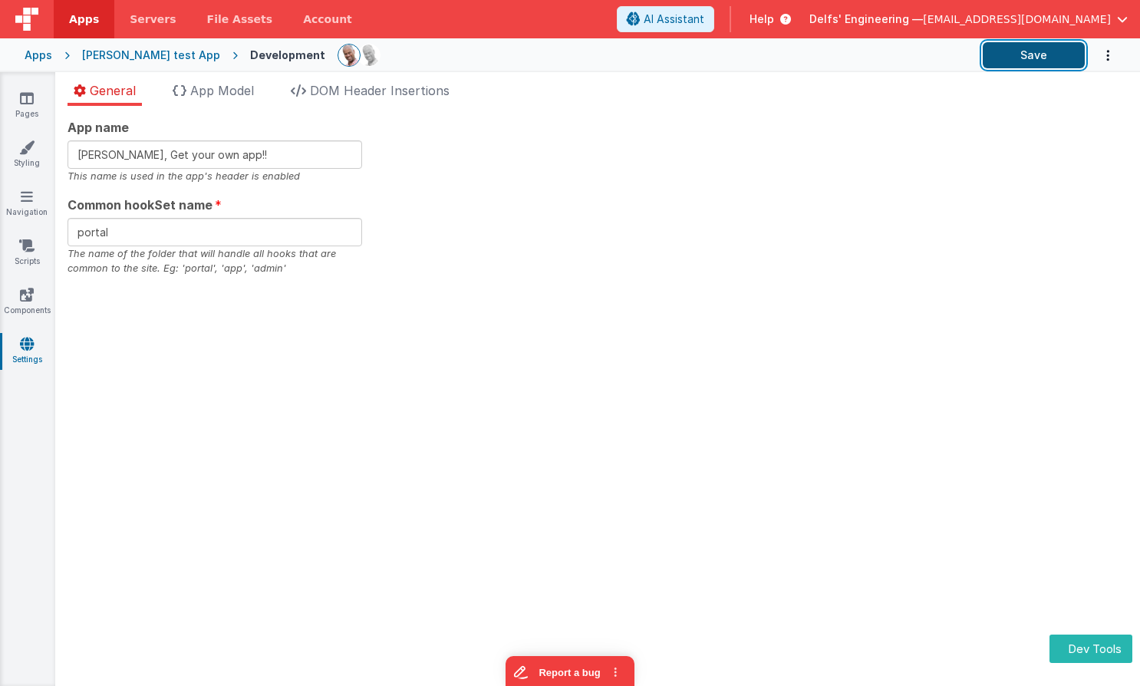
click at [1026, 51] on button "Save" at bounding box center [1034, 55] width 102 height 26
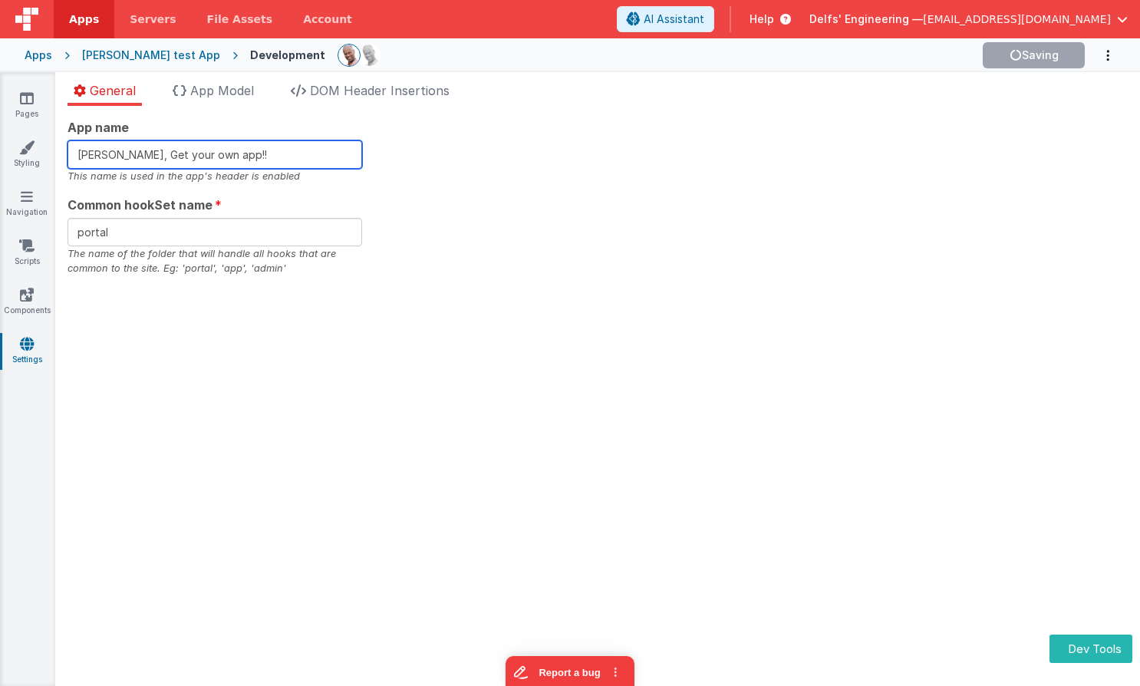
click at [259, 150] on input "Charles GUI, Get your own app!!" at bounding box center [215, 154] width 295 height 28
type input "Charles GUI, Get your own app!!"
